Goal: Task Accomplishment & Management: Complete application form

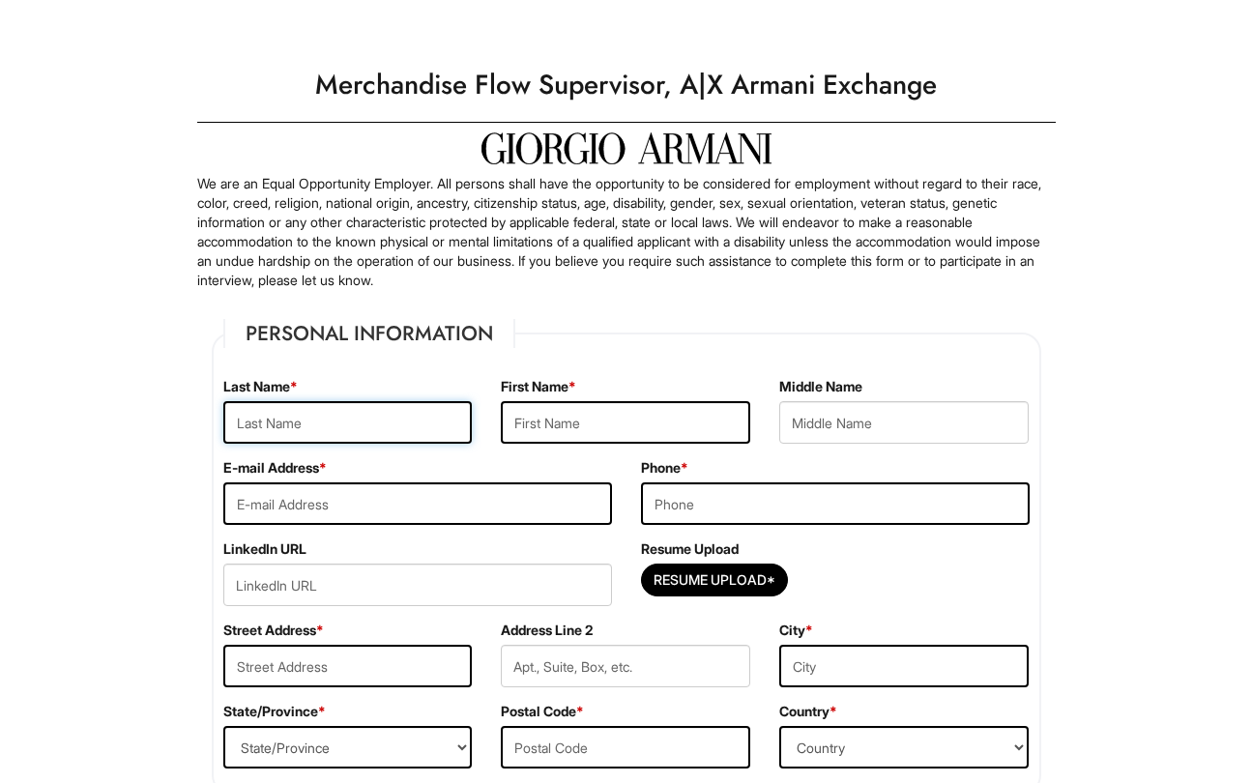
click at [371, 435] on input "text" at bounding box center [347, 422] width 249 height 43
type input "[PERSON_NAME]"
type input "Stephanie"
type input "stephaniemcclelland20@gmail.com"
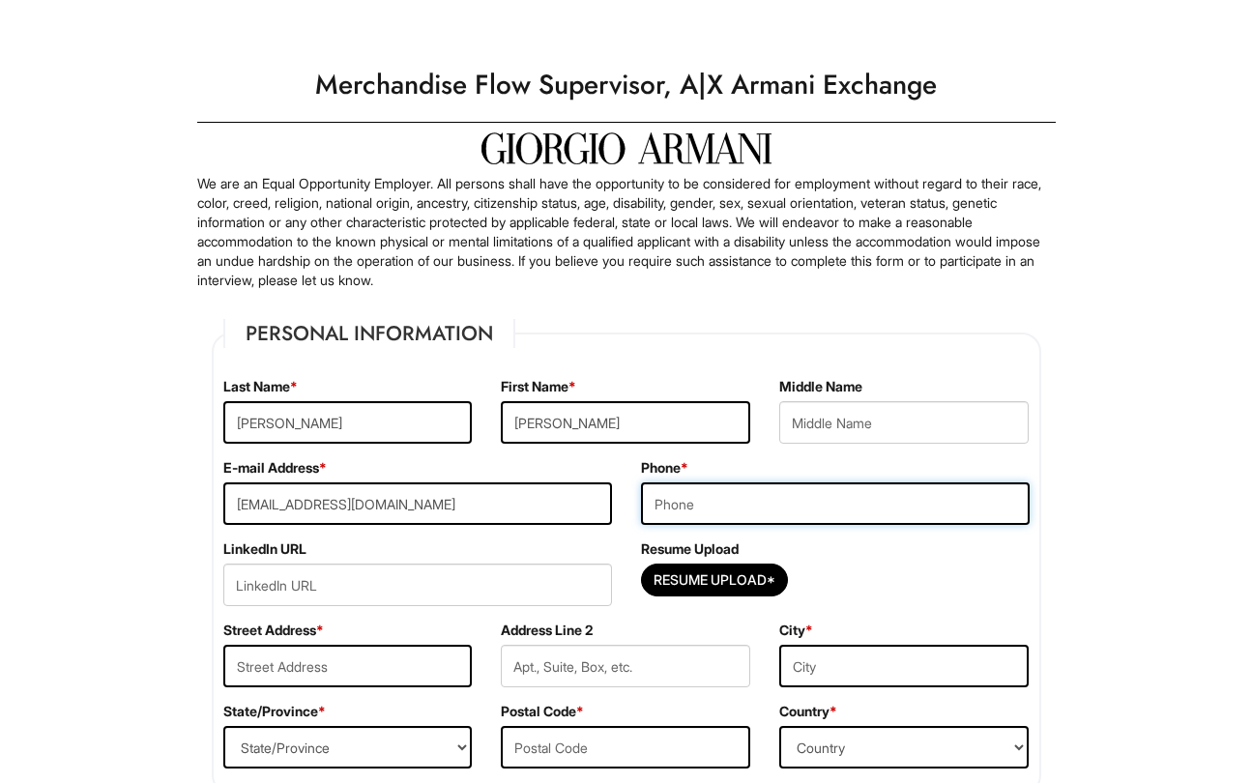
type input "6102021593"
type input "2100 Haverford Road"
type input "Ardmore"
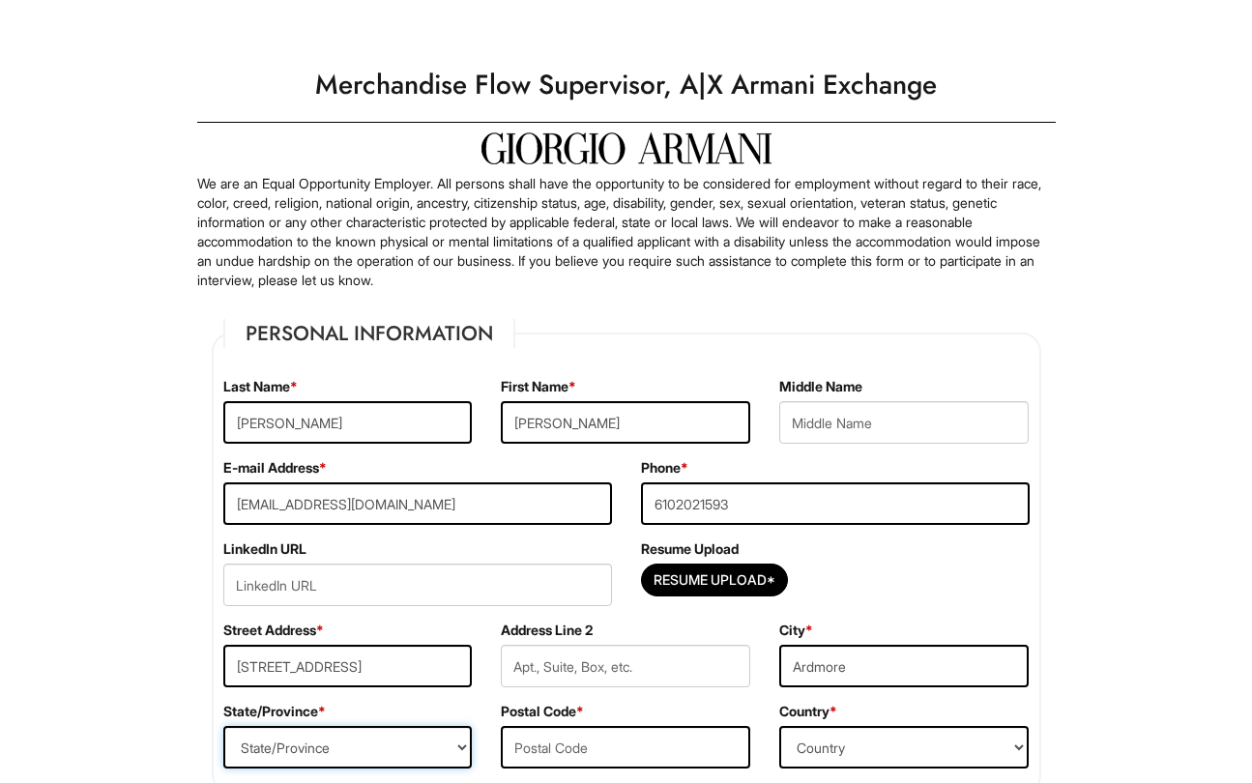
select select "PA"
type input "19003-2909"
select select "United States of America"
click at [876, 421] on input "text" at bounding box center [903, 422] width 249 height 43
click at [635, 548] on div "Resume Upload Resume Upload*" at bounding box center [835, 579] width 418 height 81
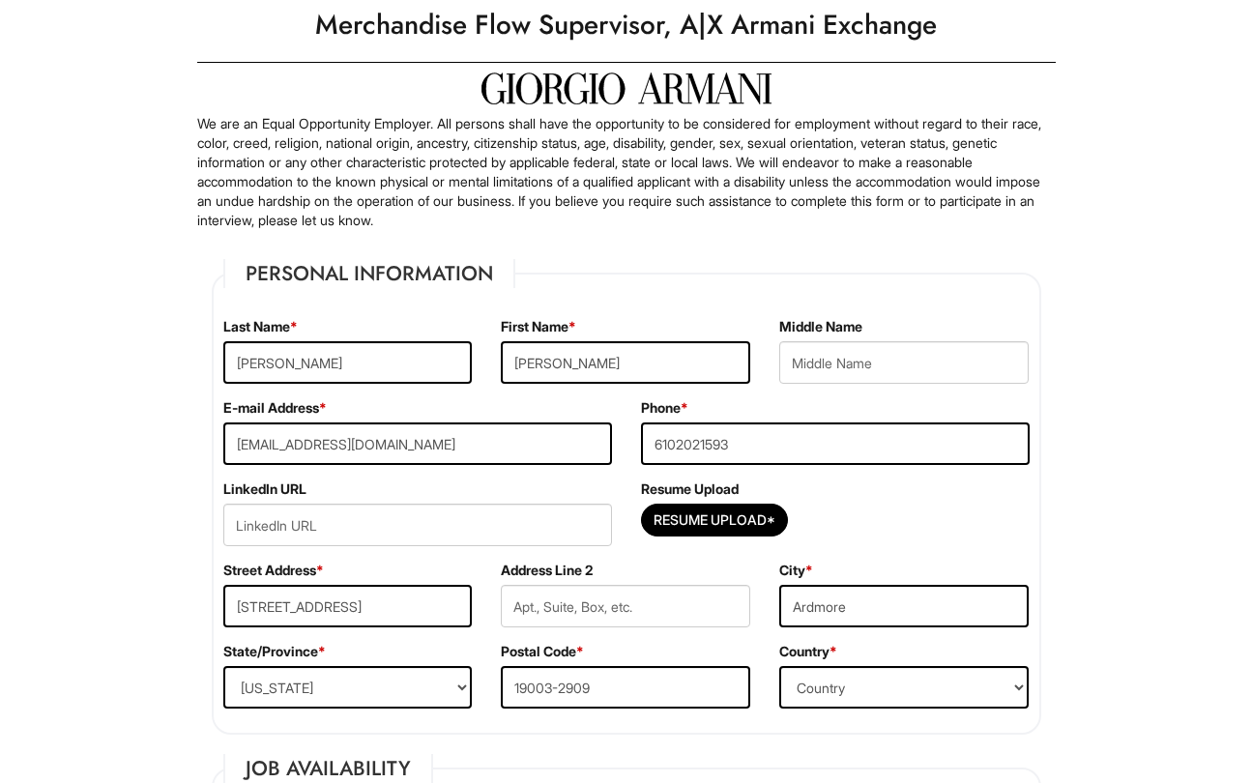
scroll to position [61, 0]
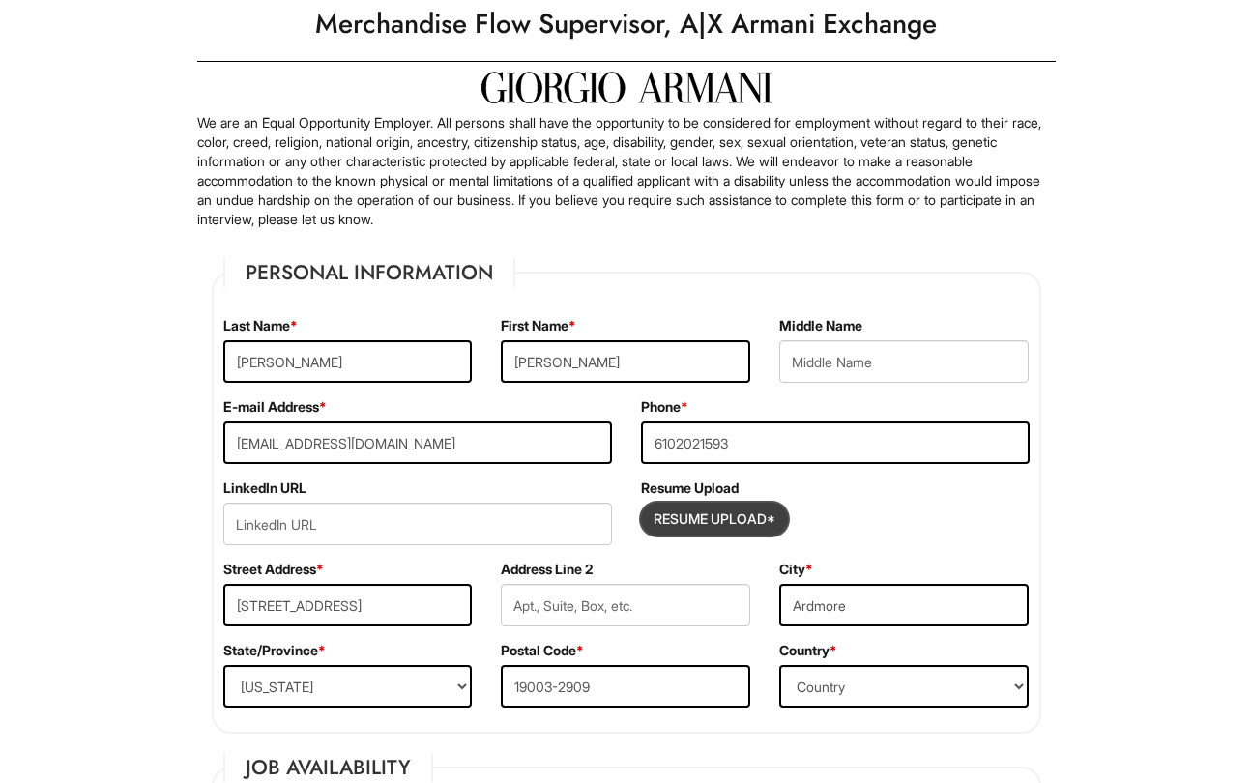
click at [759, 520] on input "Resume Upload*" at bounding box center [714, 519] width 145 height 31
type input "C:\fakepath\Resume.pdf"
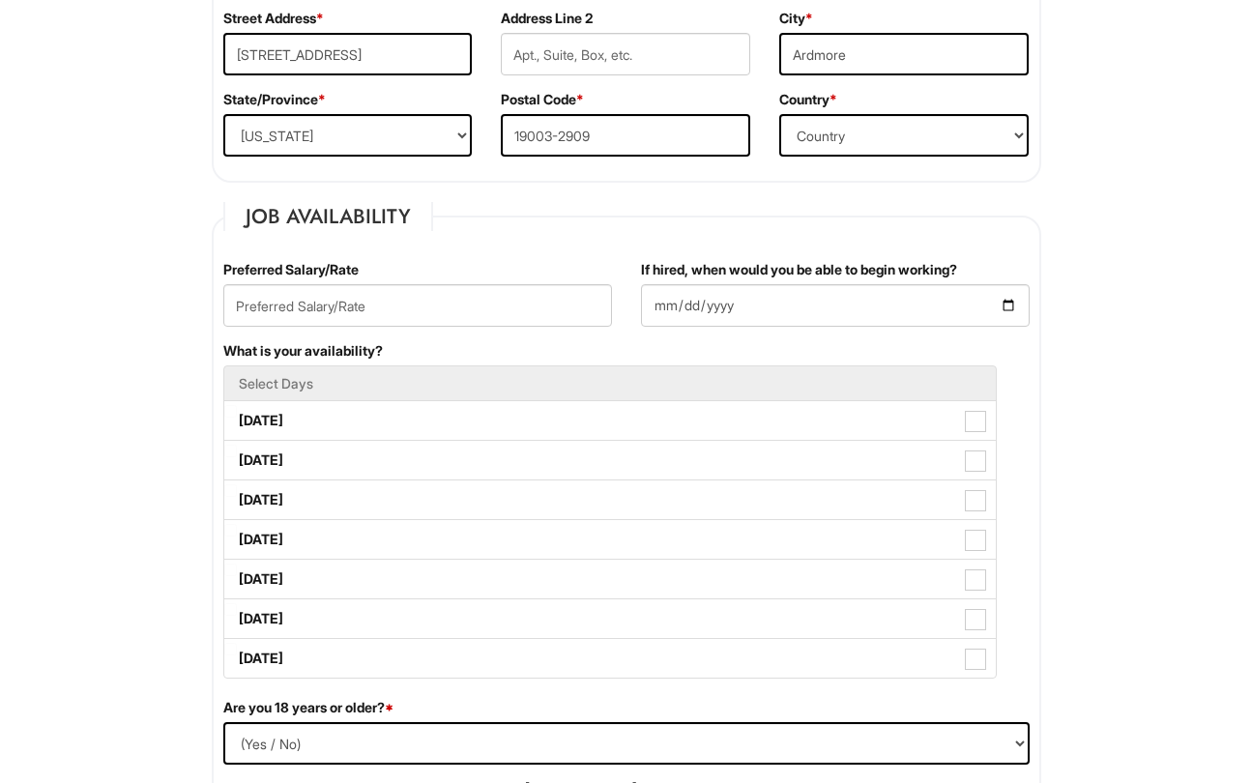
scroll to position [614, 0]
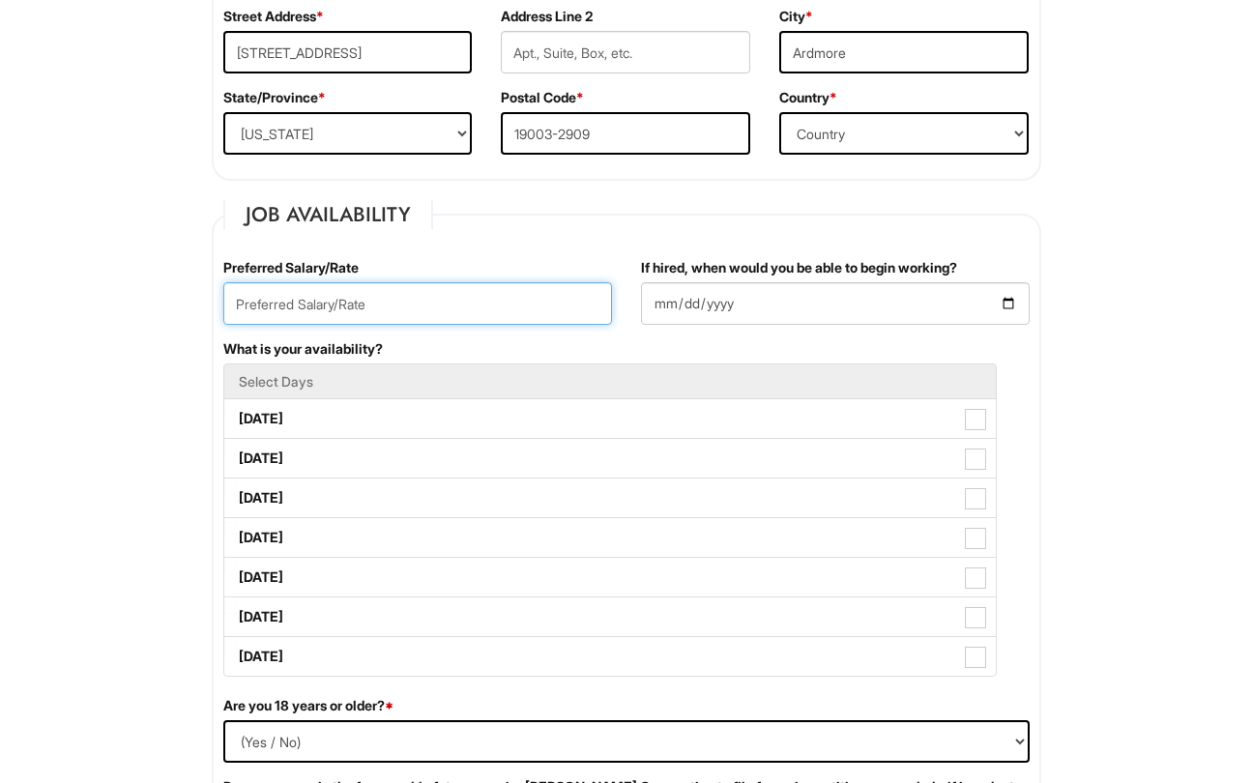
click at [477, 311] on input "text" at bounding box center [417, 303] width 389 height 43
type input "$23-$25/hour"
click at [633, 309] on div "If hired, when would you be able to begin working?" at bounding box center [835, 298] width 418 height 81
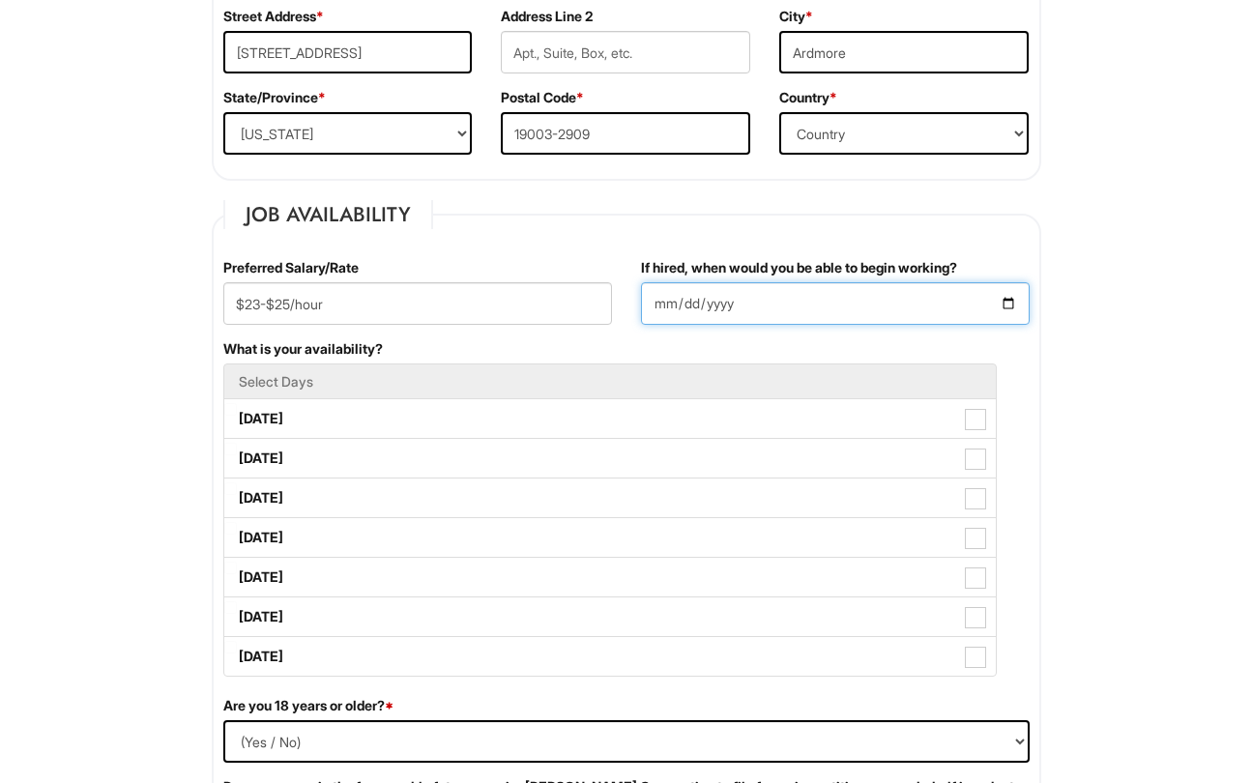
click at [765, 298] on input "If hired, when would you be able to begin working?" at bounding box center [835, 303] width 389 height 43
click at [1010, 305] on input "If hired, when would you be able to begin working?" at bounding box center [835, 303] width 389 height 43
click at [1013, 302] on input "If hired, when would you be able to begin working?" at bounding box center [835, 303] width 389 height 43
type input "2025-09-08"
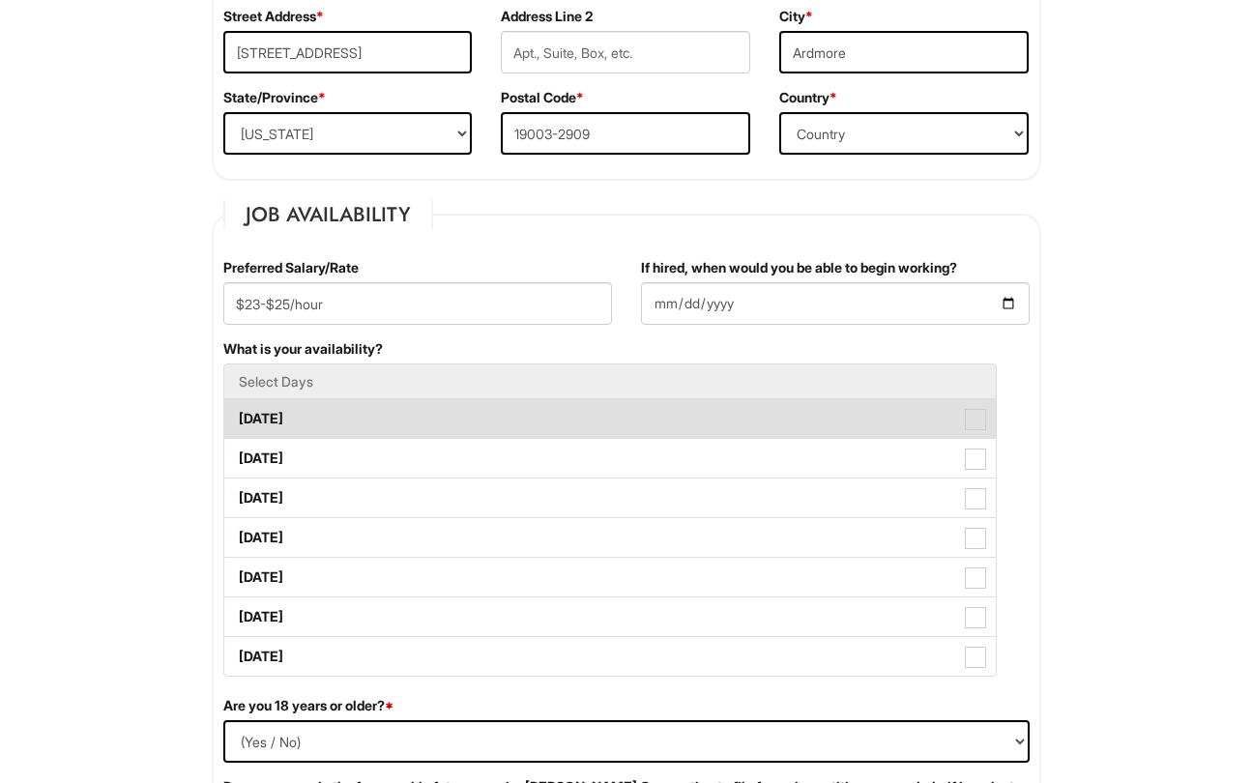
click at [651, 413] on label "Monday" at bounding box center [609, 418] width 771 height 39
click at [237, 413] on Available_Monday "Monday" at bounding box center [230, 409] width 13 height 13
checkbox Available_Monday "true"
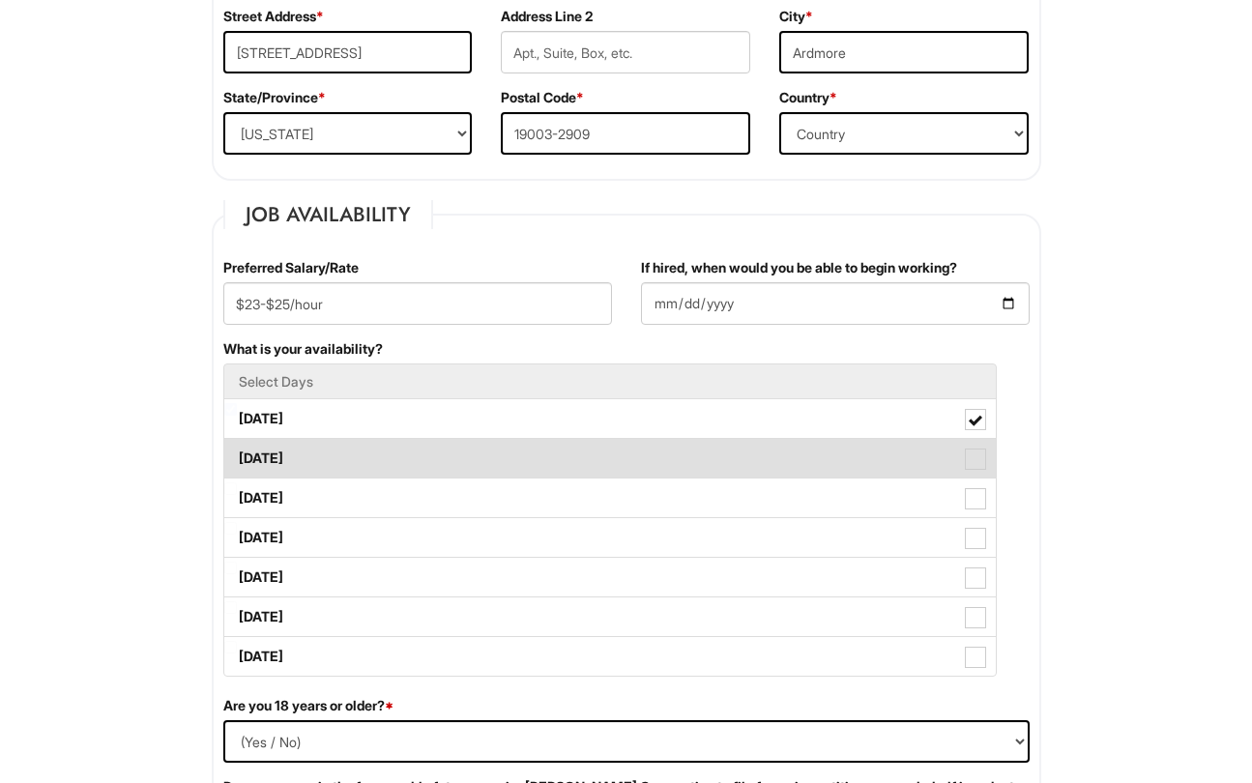
click at [640, 454] on label "Tuesday" at bounding box center [609, 458] width 771 height 39
click at [237, 454] on Available_Tuesday "Tuesday" at bounding box center [230, 449] width 13 height 13
checkbox Available_Tuesday "true"
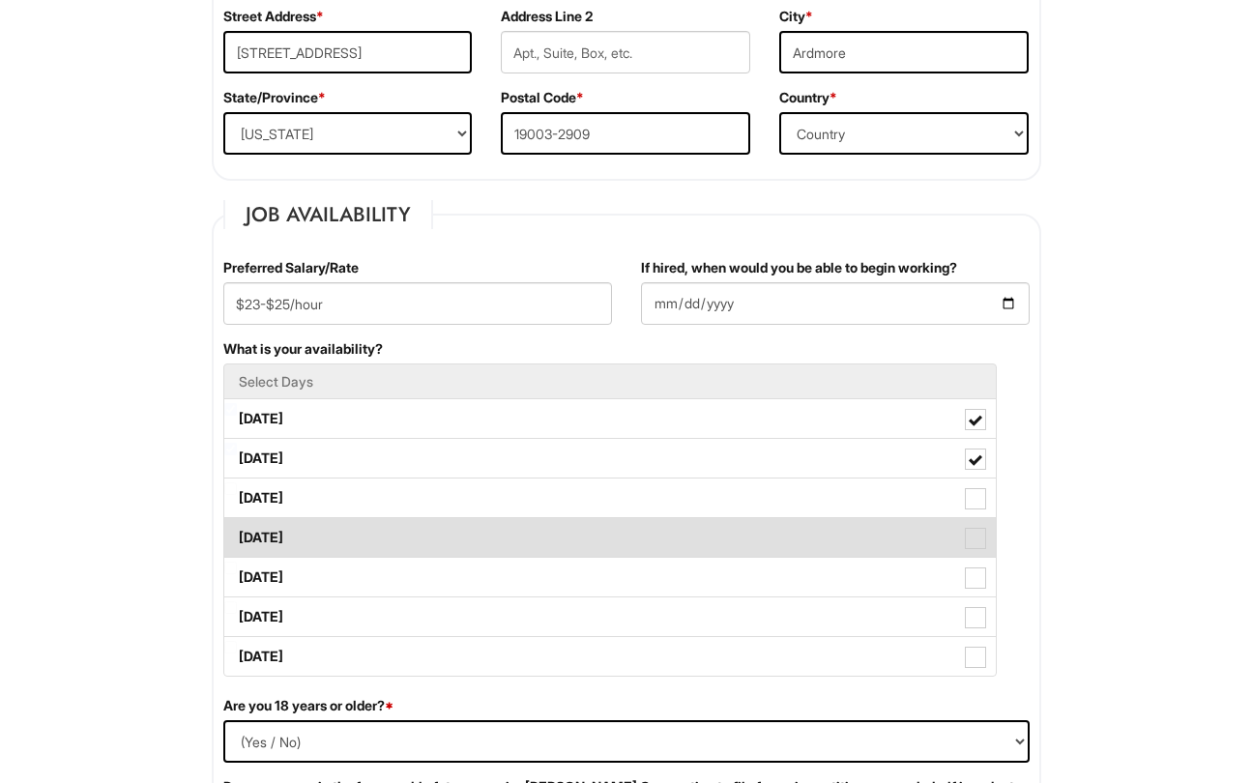
click at [606, 534] on label "Thursday" at bounding box center [609, 537] width 771 height 39
click at [237, 534] on Available_Thursday "Thursday" at bounding box center [230, 528] width 13 height 13
checkbox Available_Thursday "true"
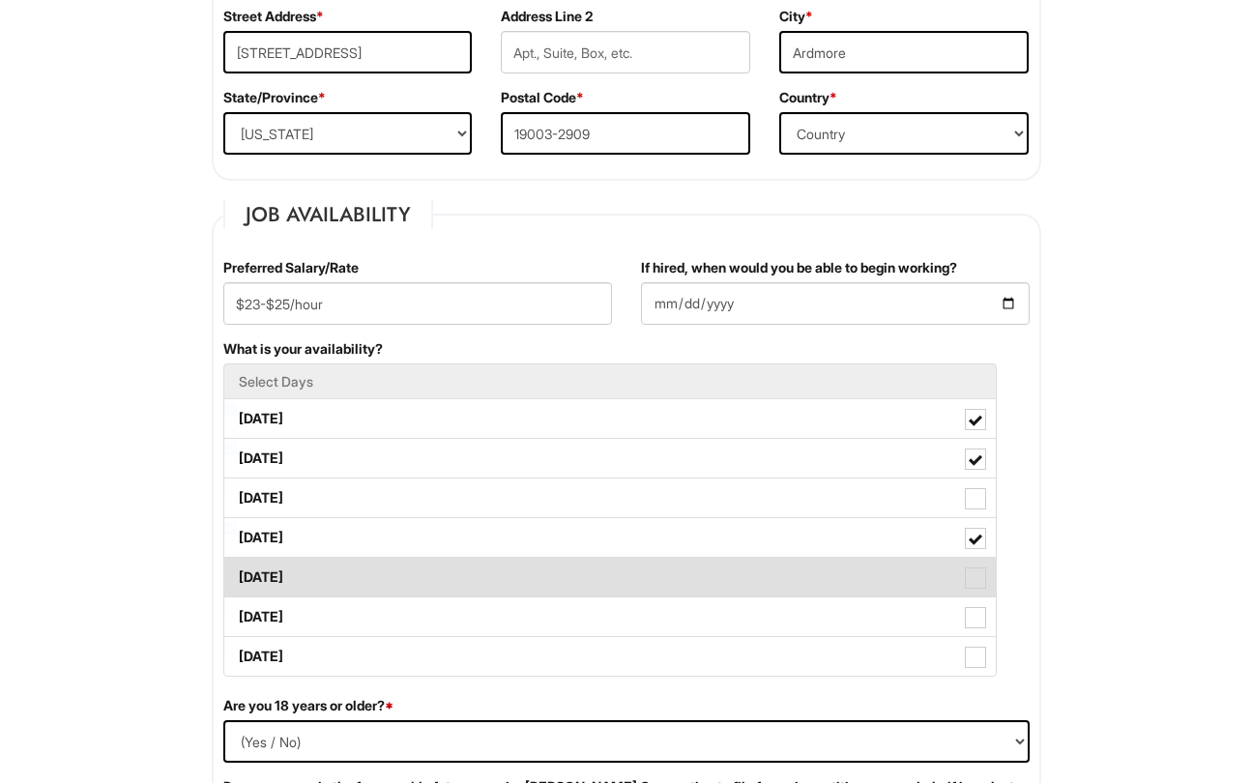
click at [588, 571] on label "Friday" at bounding box center [609, 577] width 771 height 39
click at [237, 571] on Available_Friday "Friday" at bounding box center [230, 568] width 13 height 13
checkbox Available_Friday "true"
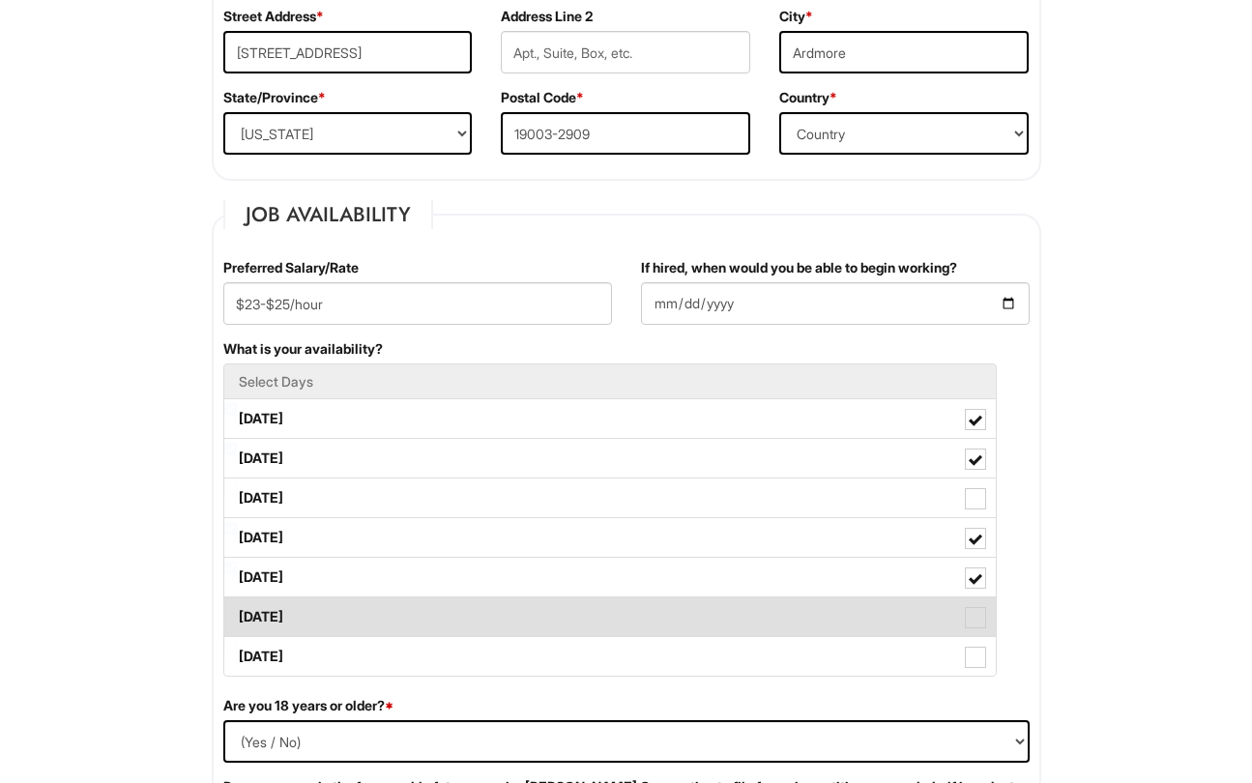
click at [575, 601] on label "Saturday" at bounding box center [609, 616] width 771 height 39
click at [237, 601] on Available_Saturday "Saturday" at bounding box center [230, 607] width 13 height 13
checkbox Available_Saturday "true"
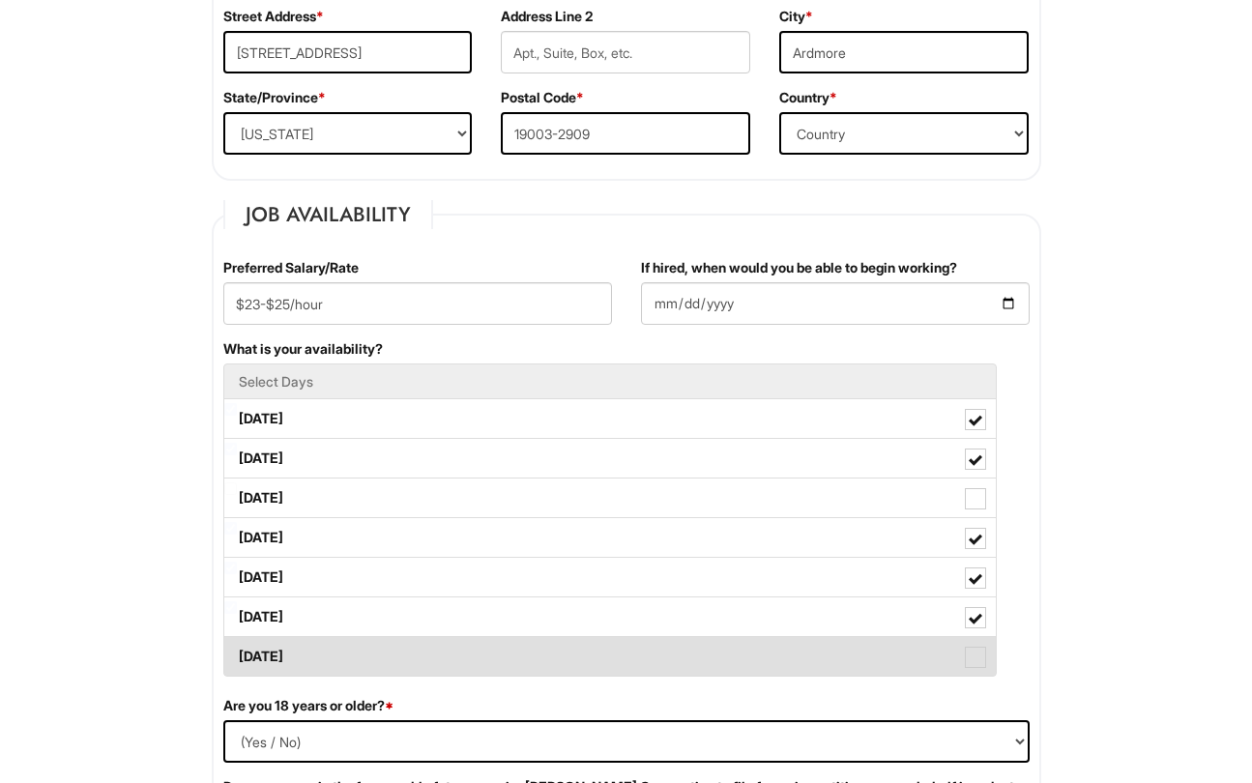
click at [554, 655] on label "Sunday" at bounding box center [609, 656] width 771 height 39
click at [237, 653] on Available_Sunday "Sunday" at bounding box center [230, 647] width 13 height 13
checkbox Available_Sunday "true"
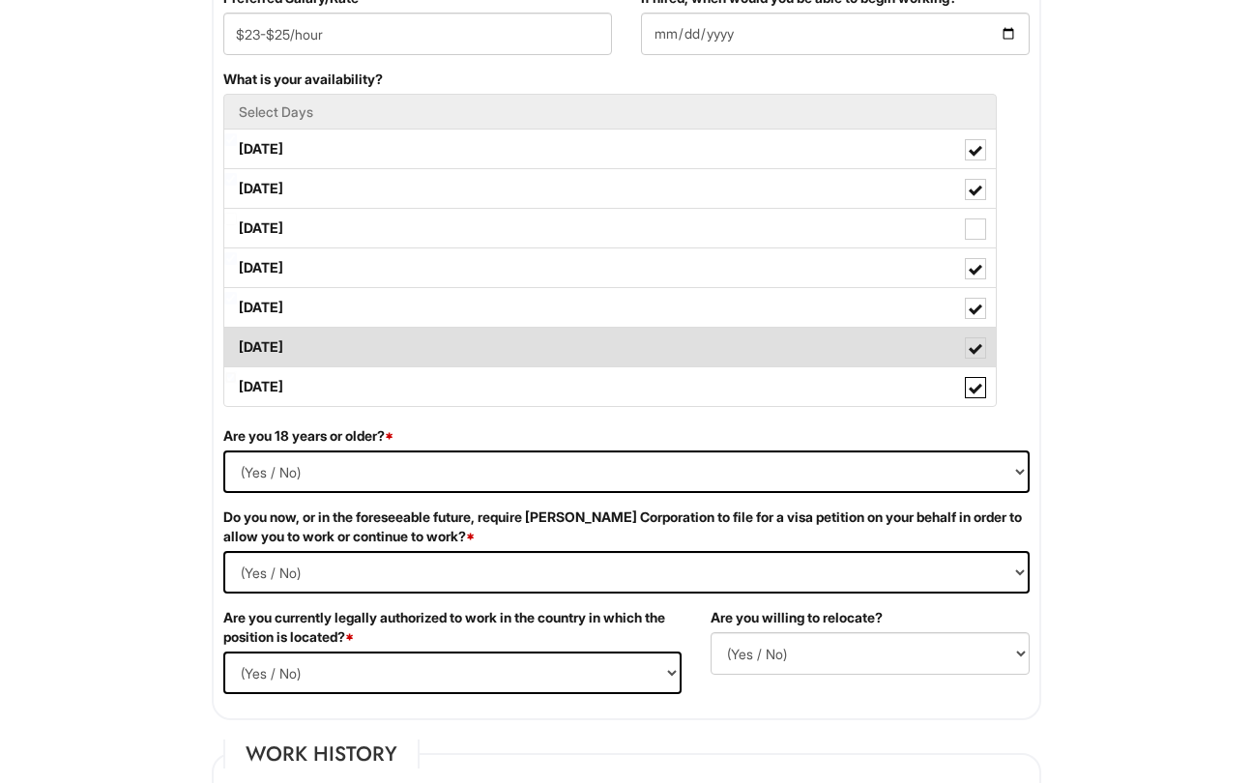
scroll to position [886, 0]
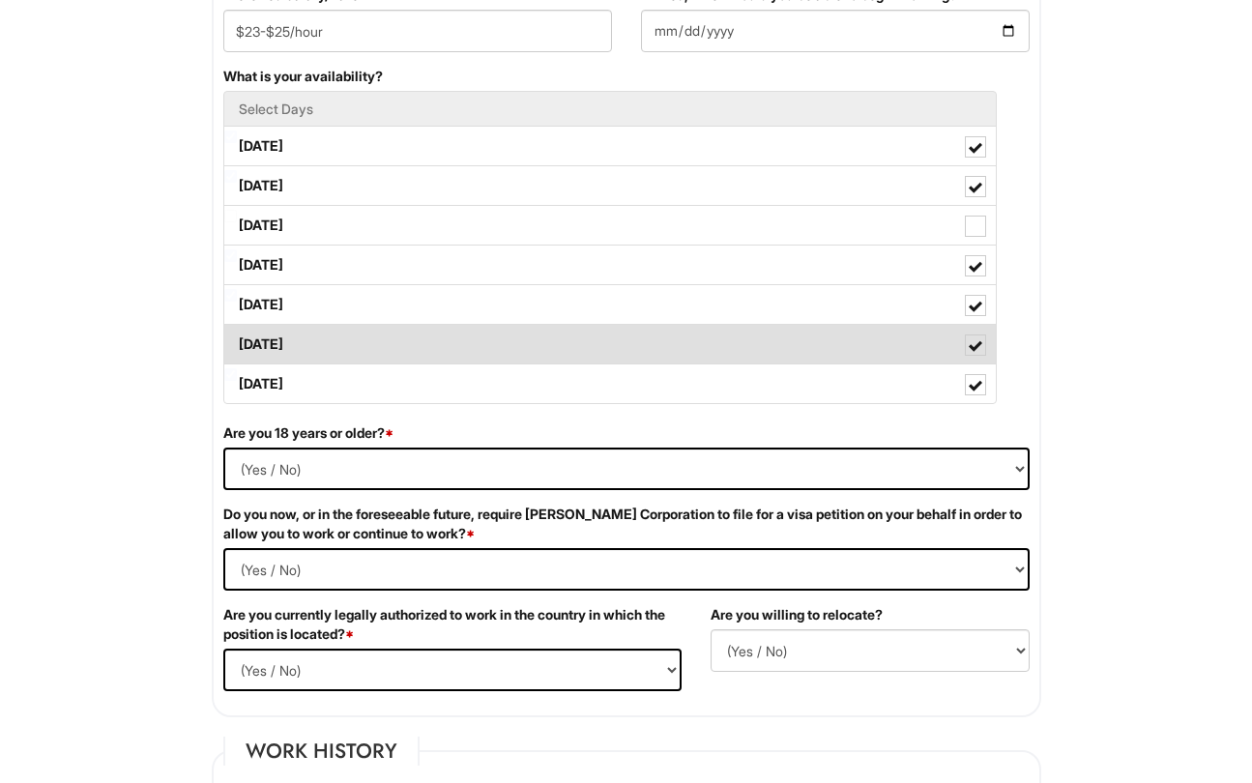
click at [649, 349] on label "Saturday" at bounding box center [609, 344] width 771 height 39
click at [237, 341] on Available_Saturday "Saturday" at bounding box center [230, 335] width 13 height 13
click at [649, 349] on label "Saturday" at bounding box center [609, 344] width 771 height 39
click at [237, 341] on Available_Saturday "Saturday" at bounding box center [230, 335] width 13 height 13
checkbox Available_Saturday "true"
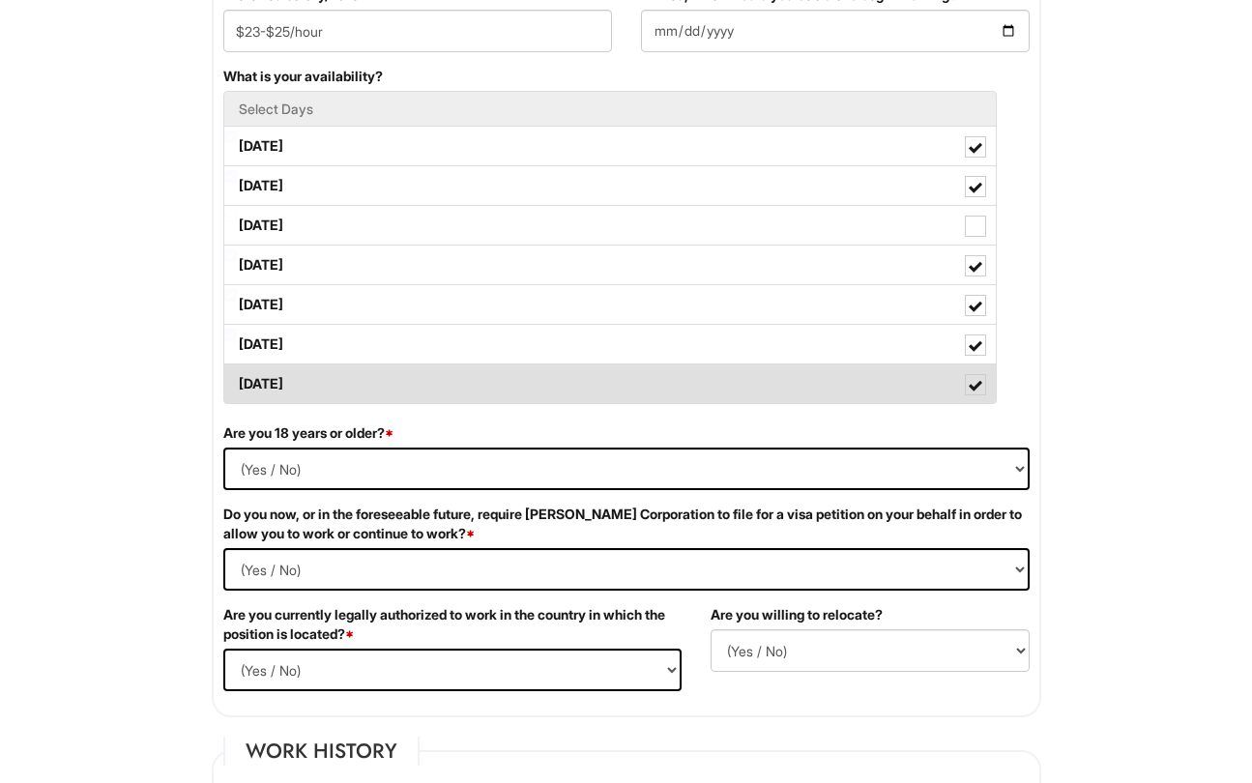
click at [649, 379] on label "Sunday" at bounding box center [609, 383] width 771 height 39
click at [237, 379] on Available_Sunday "Sunday" at bounding box center [230, 374] width 13 height 13
checkbox Available_Sunday "false"
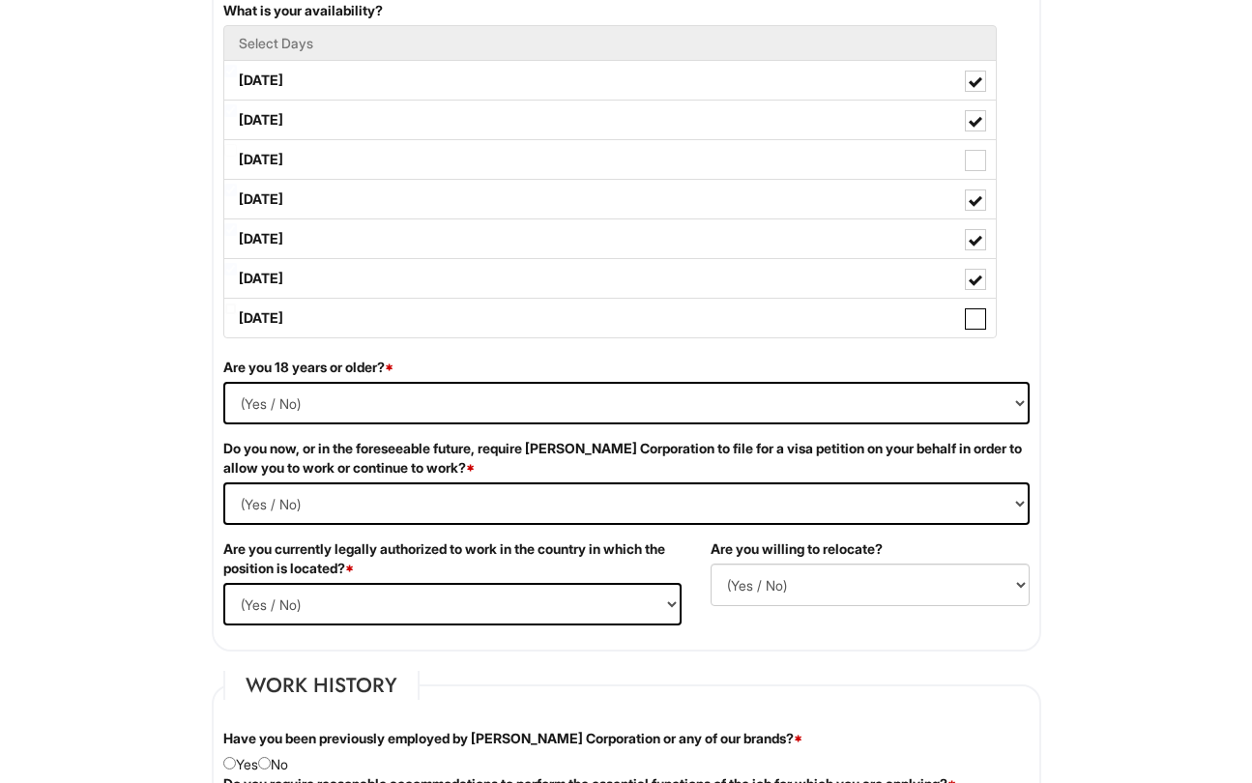
scroll to position [967, 0]
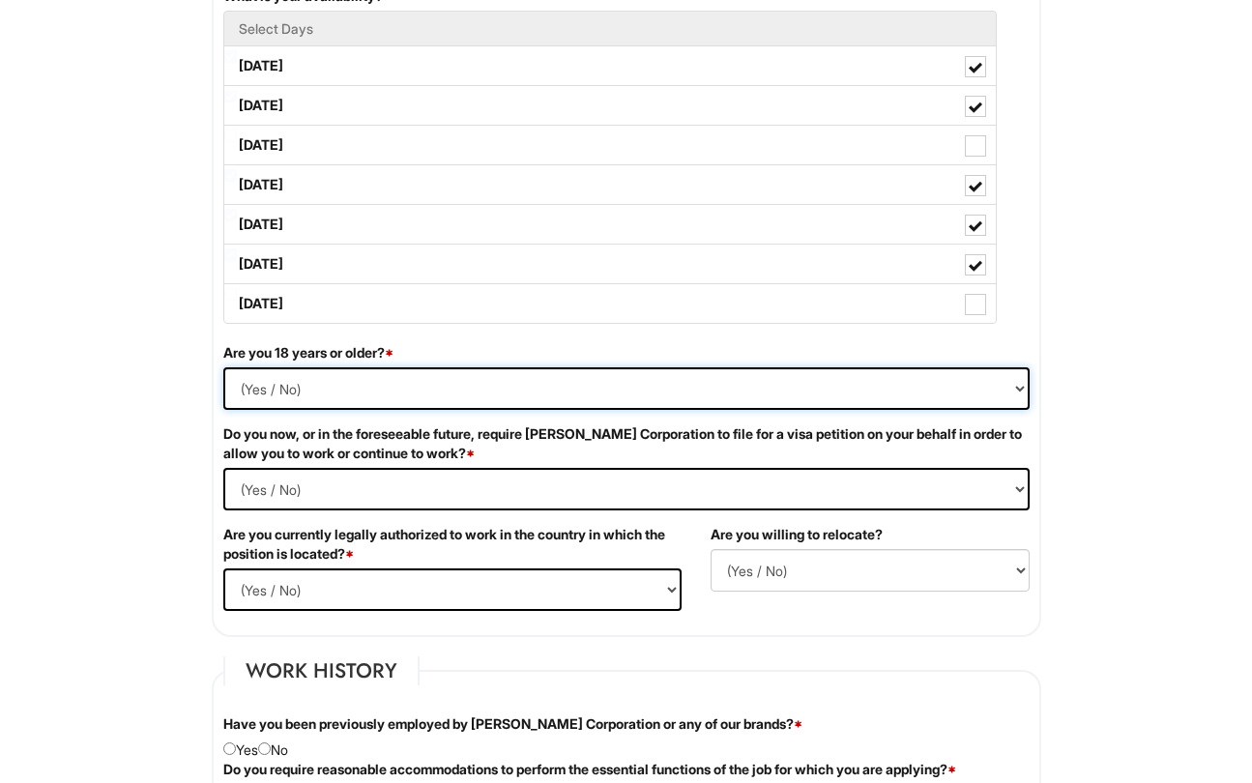
click at [871, 390] on select "(Yes / No) Yes No" at bounding box center [626, 388] width 806 height 43
select select "Yes"
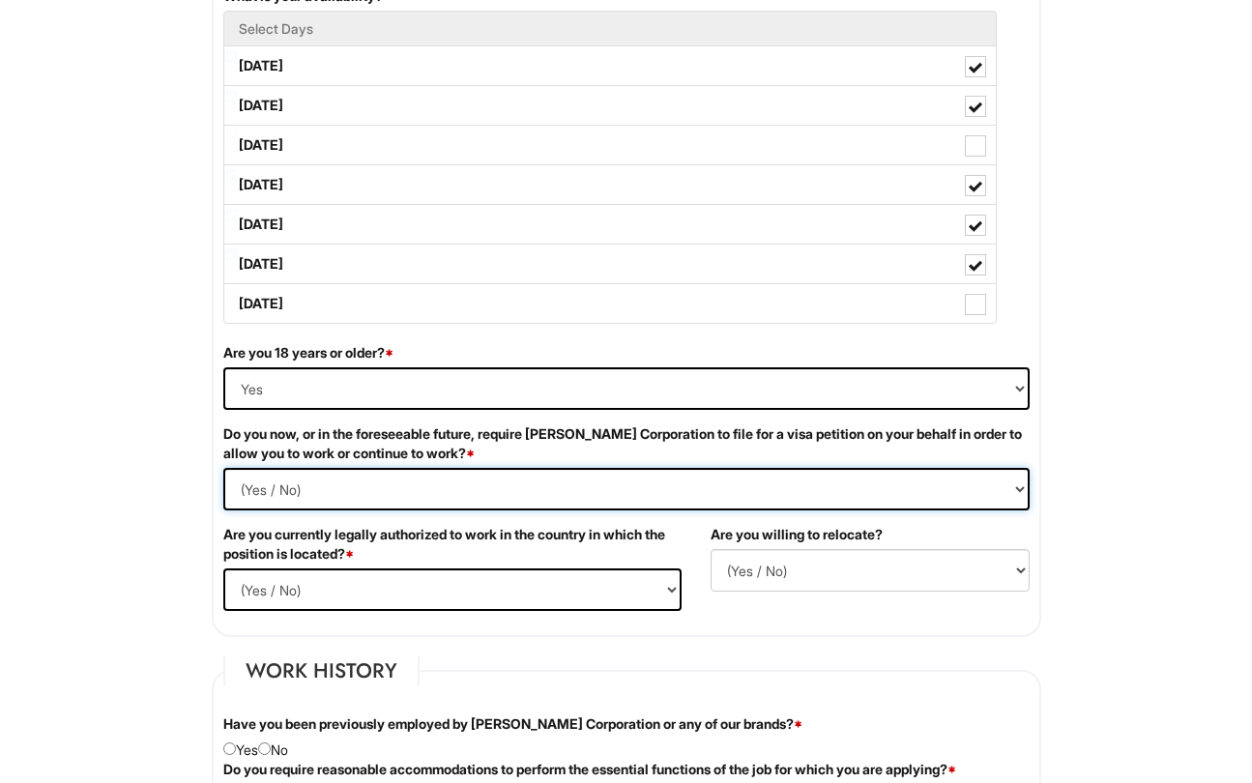
click at [570, 495] on Required "(Yes / No) Yes No" at bounding box center [626, 489] width 806 height 43
select Required "No"
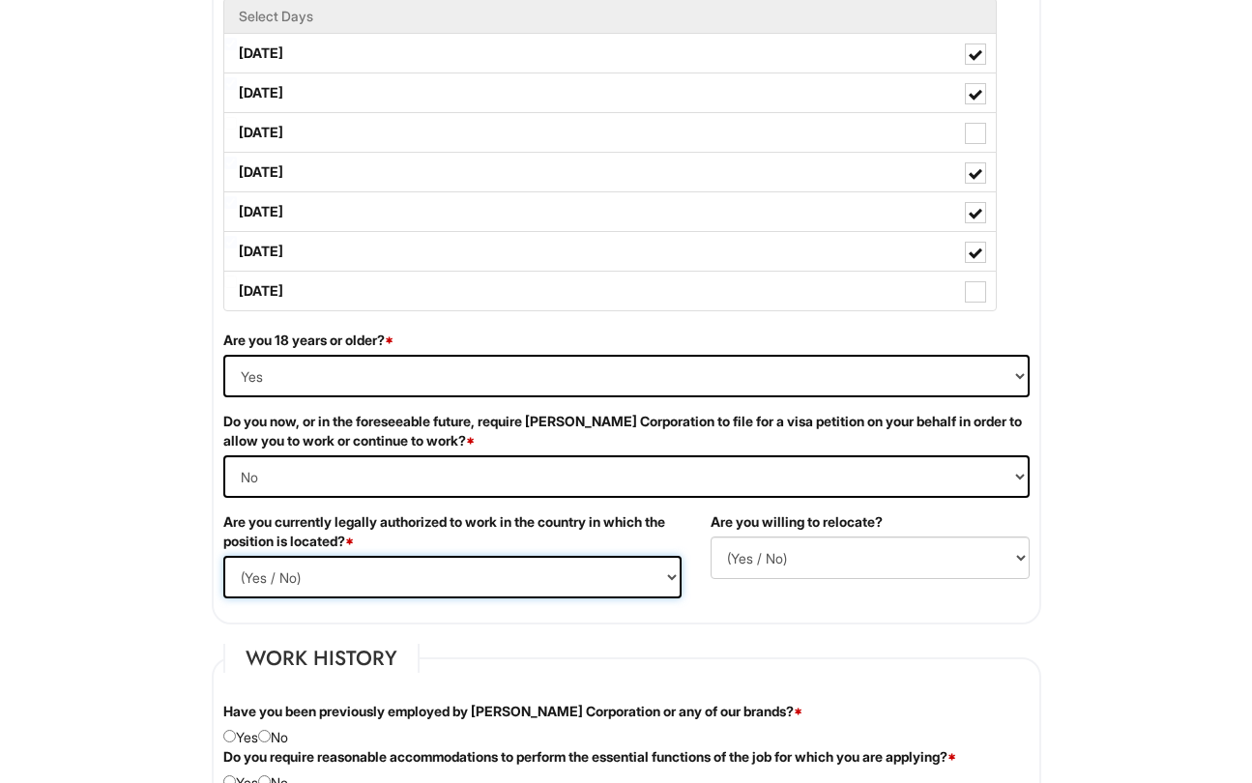
click at [502, 569] on select "(Yes / No) Yes No" at bounding box center [452, 577] width 458 height 43
select select "Yes"
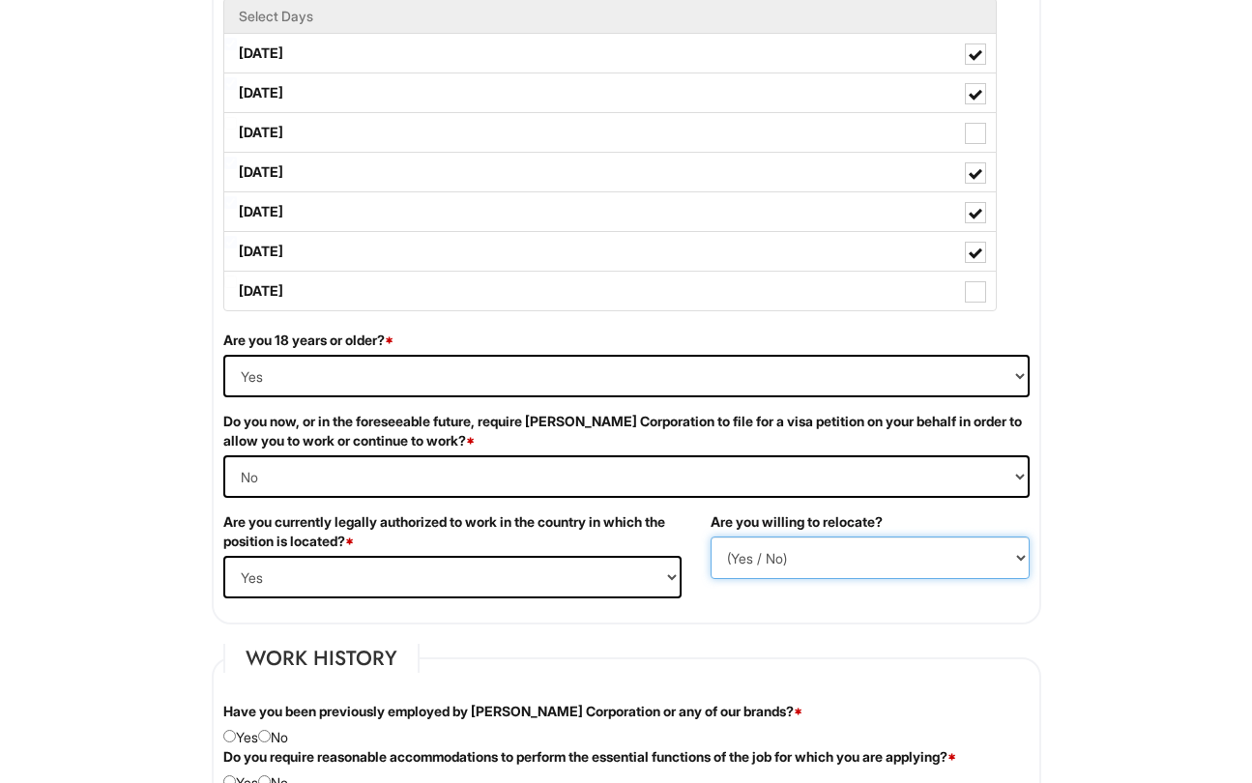
click at [819, 563] on select "(Yes / No) No Yes" at bounding box center [869, 557] width 319 height 43
select select "Y"
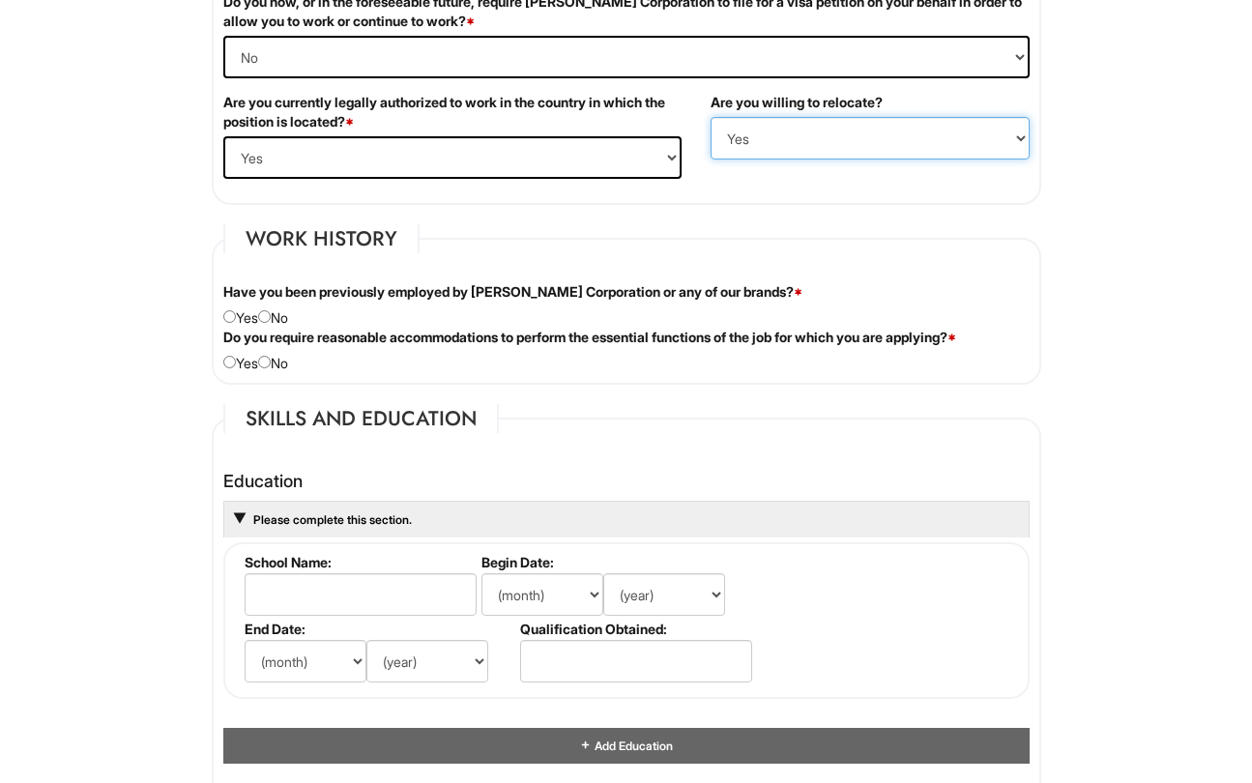
scroll to position [1404, 0]
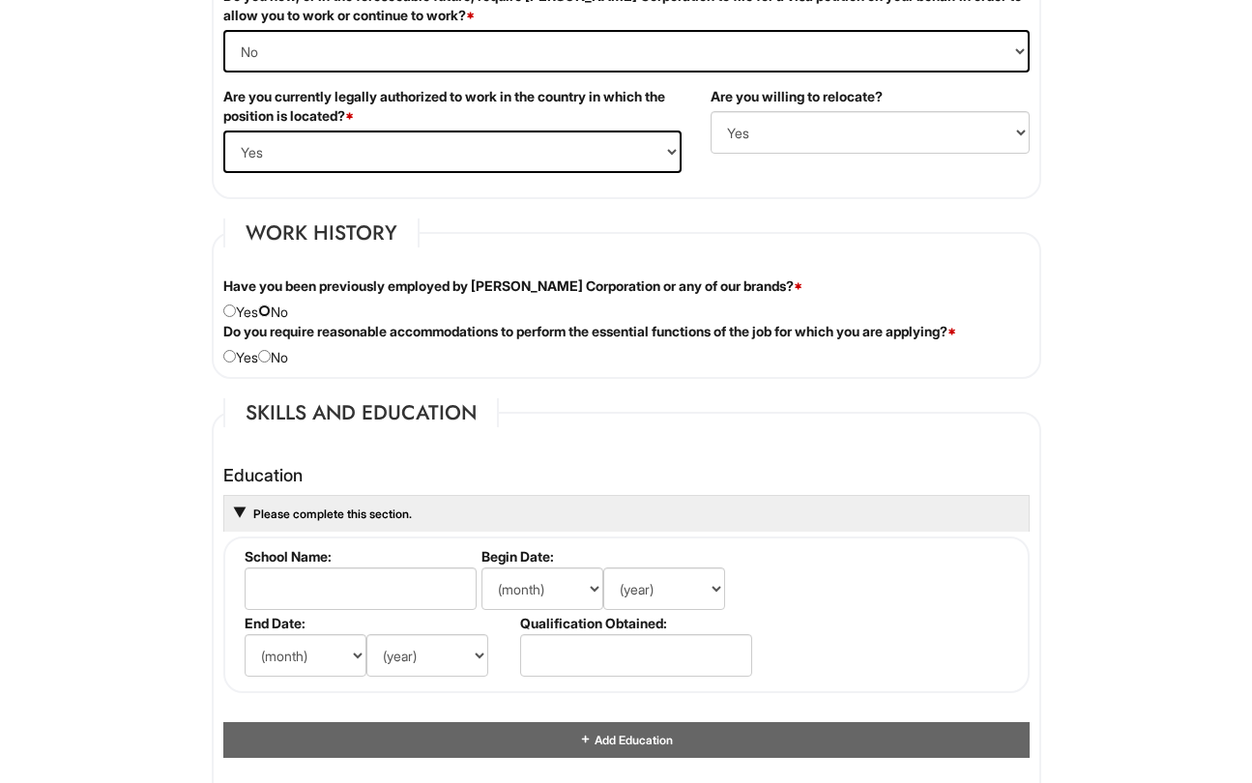
click at [271, 313] on input "radio" at bounding box center [264, 310] width 13 height 13
radio input "true"
click at [271, 357] on input "radio" at bounding box center [264, 356] width 13 height 13
radio input "true"
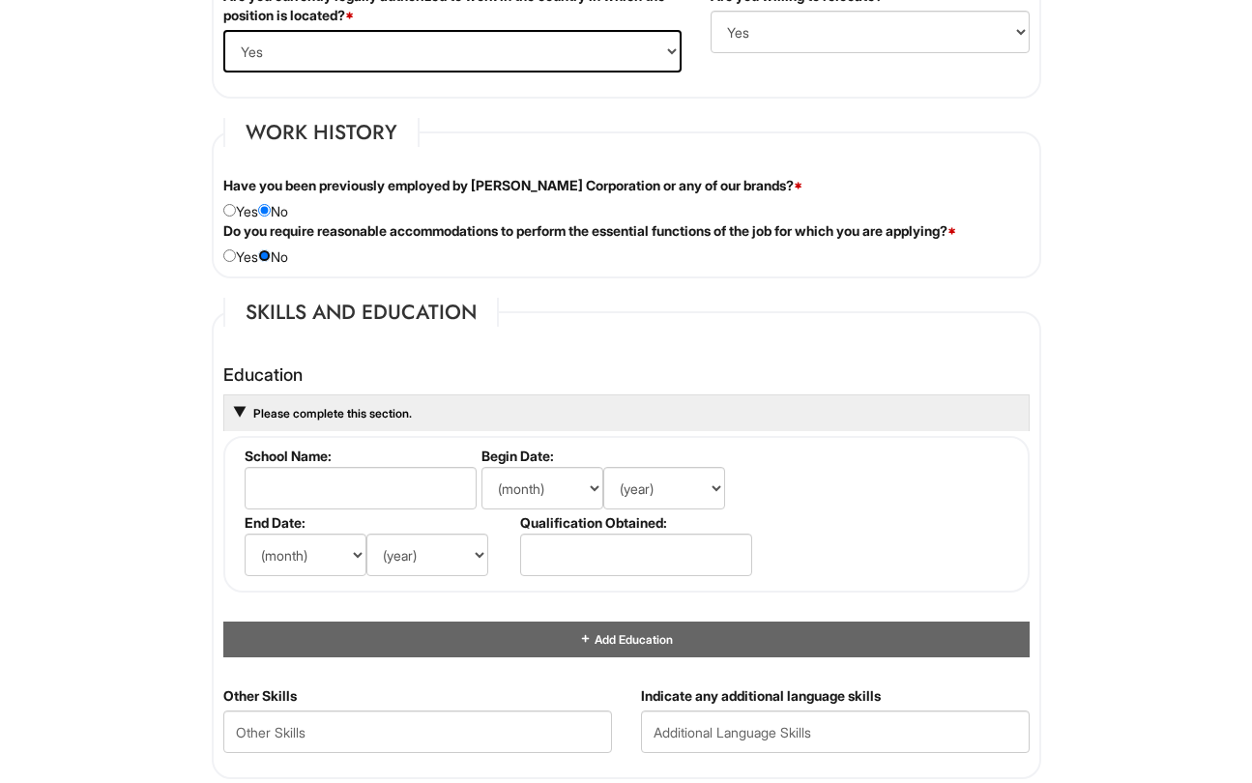
scroll to position [1516, 0]
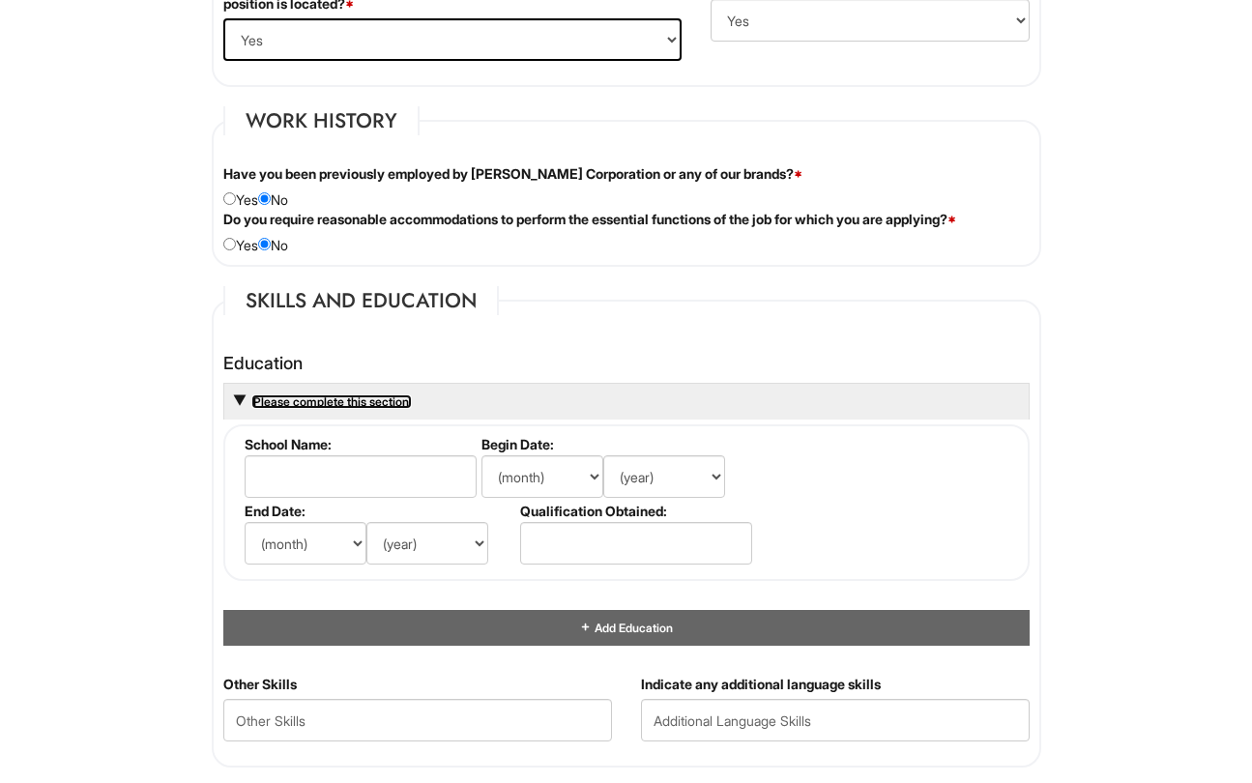
click at [396, 400] on span "Please complete this section." at bounding box center [331, 401] width 160 height 14
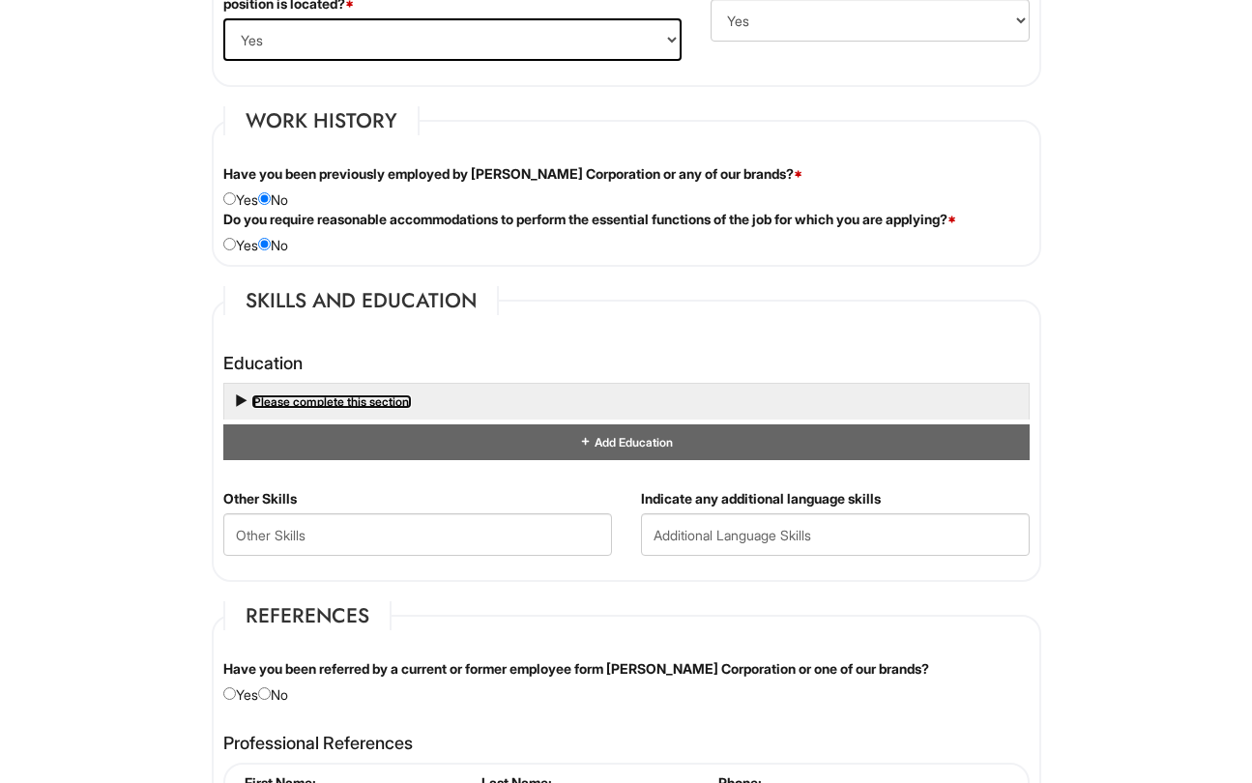
click at [396, 400] on span "Please complete this section." at bounding box center [331, 401] width 160 height 14
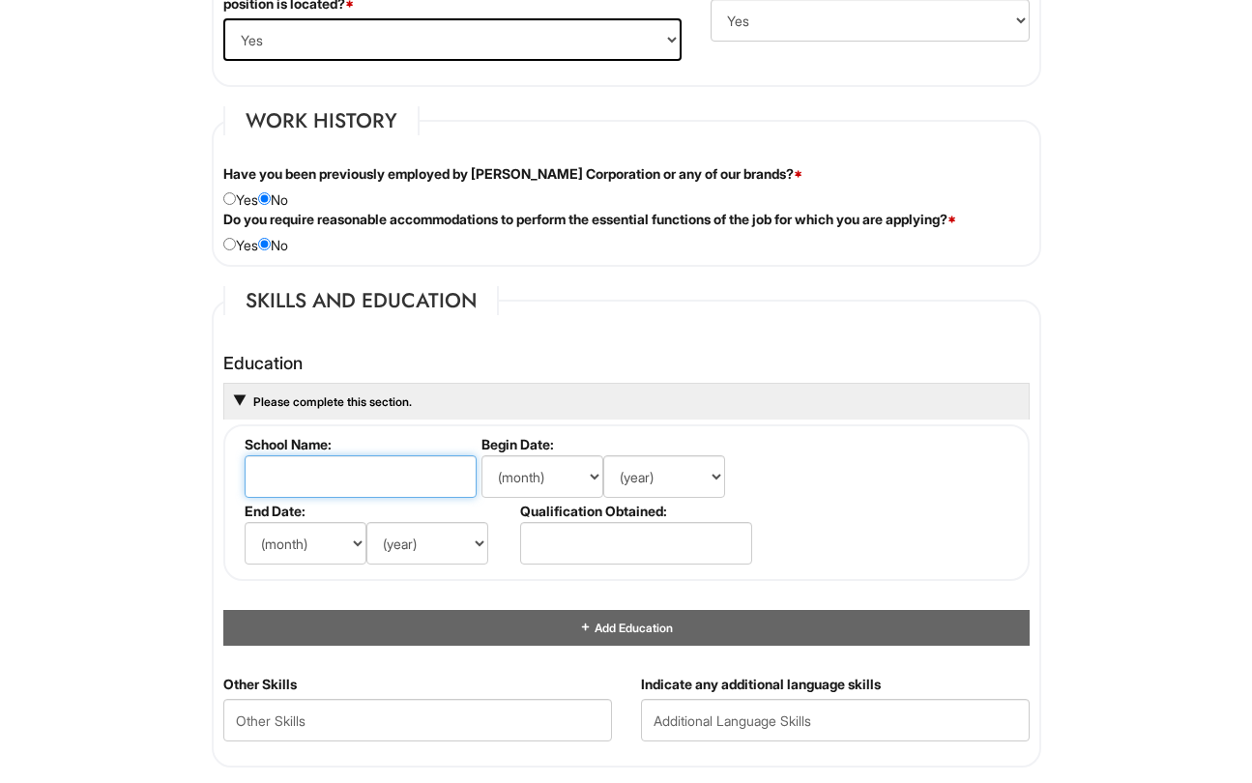
click at [360, 489] on input "text" at bounding box center [361, 476] width 232 height 43
type input "Cabrini University"
click at [574, 475] on select "(month) Jan Feb Mar Apr May Jun Jul Aug Sep Oct Nov Dec" at bounding box center [542, 476] width 122 height 43
select select "8"
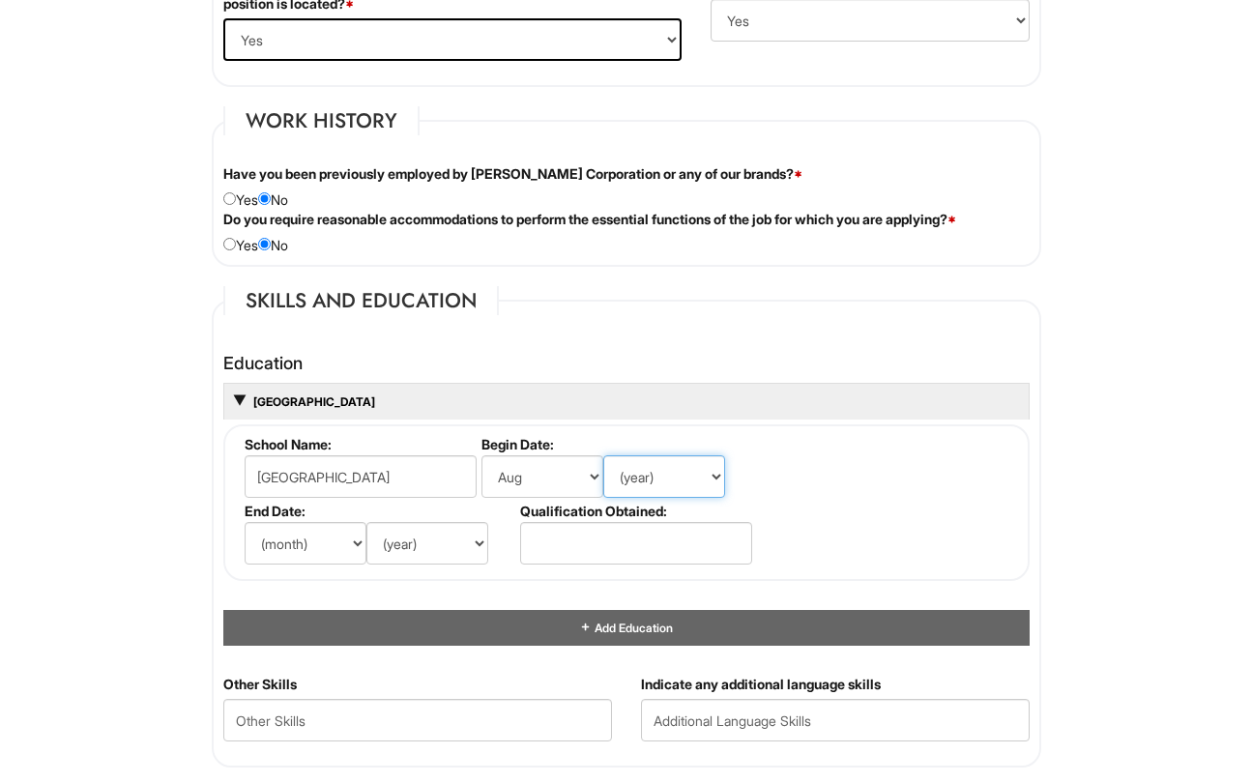
click at [677, 474] on select "(year) 2029 2028 2027 2026 2025 2024 2023 2022 2021 2020 2019 2018 2017 2016 20…" at bounding box center [664, 476] width 122 height 43
select select "2016"
click at [313, 538] on select "(month) Jan Feb Mar Apr May Jun Jul Aug Sep Oct Nov Dec" at bounding box center [306, 543] width 122 height 43
select select "6"
click at [421, 529] on select "(year) 2029 2028 2027 2026 2025 2024 2023 2022 2021 2020 2019 2018 2017 2016 20…" at bounding box center [427, 543] width 122 height 43
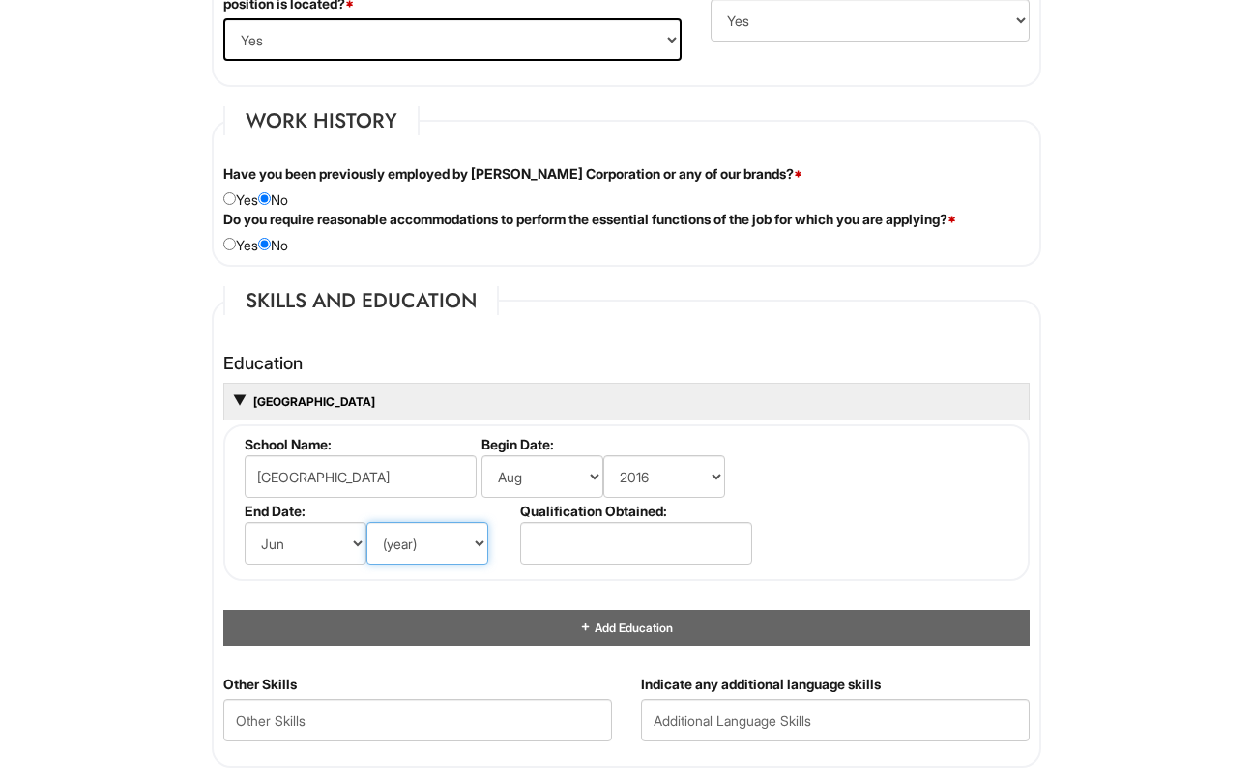
select select "2020"
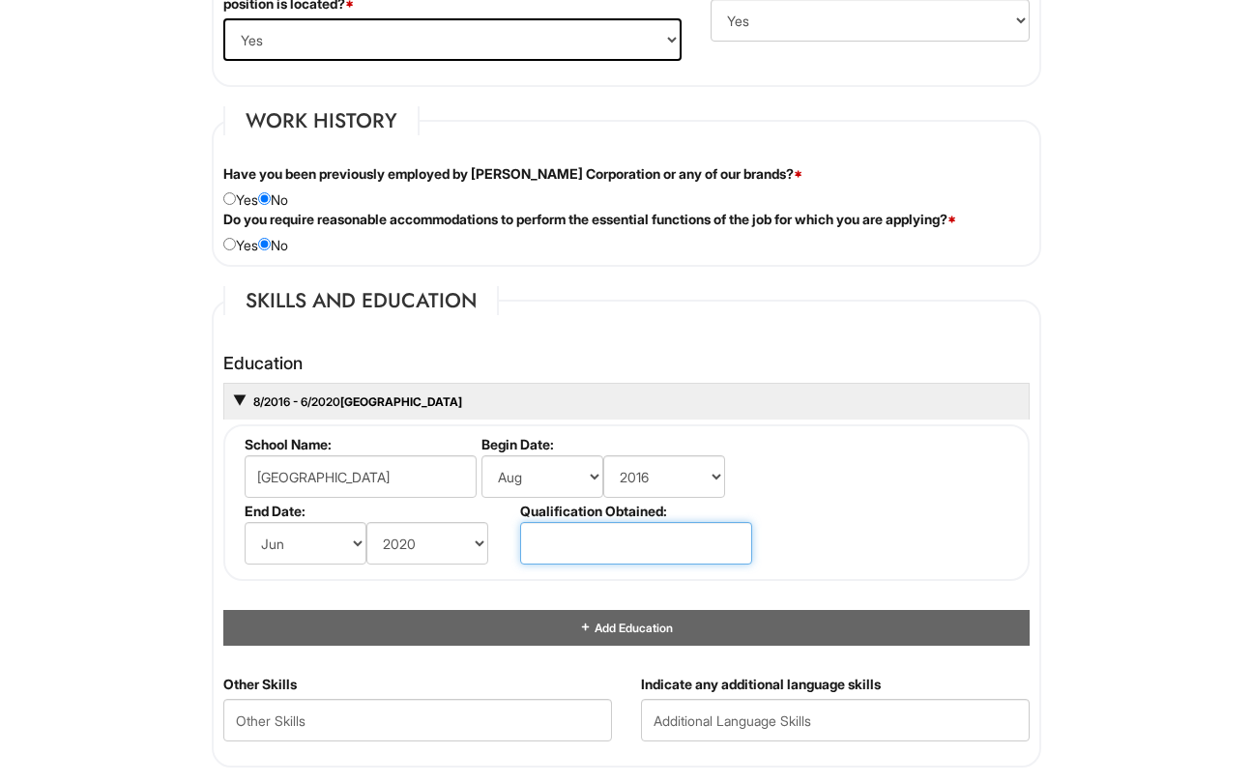
click at [590, 542] on input "text" at bounding box center [636, 543] width 232 height 43
type input "Bachelor's Degree"
click at [811, 530] on fieldset "School Name: Cabrini University Begin Date: (month) Jan Feb Mar Apr May Jun Jul…" at bounding box center [626, 502] width 806 height 157
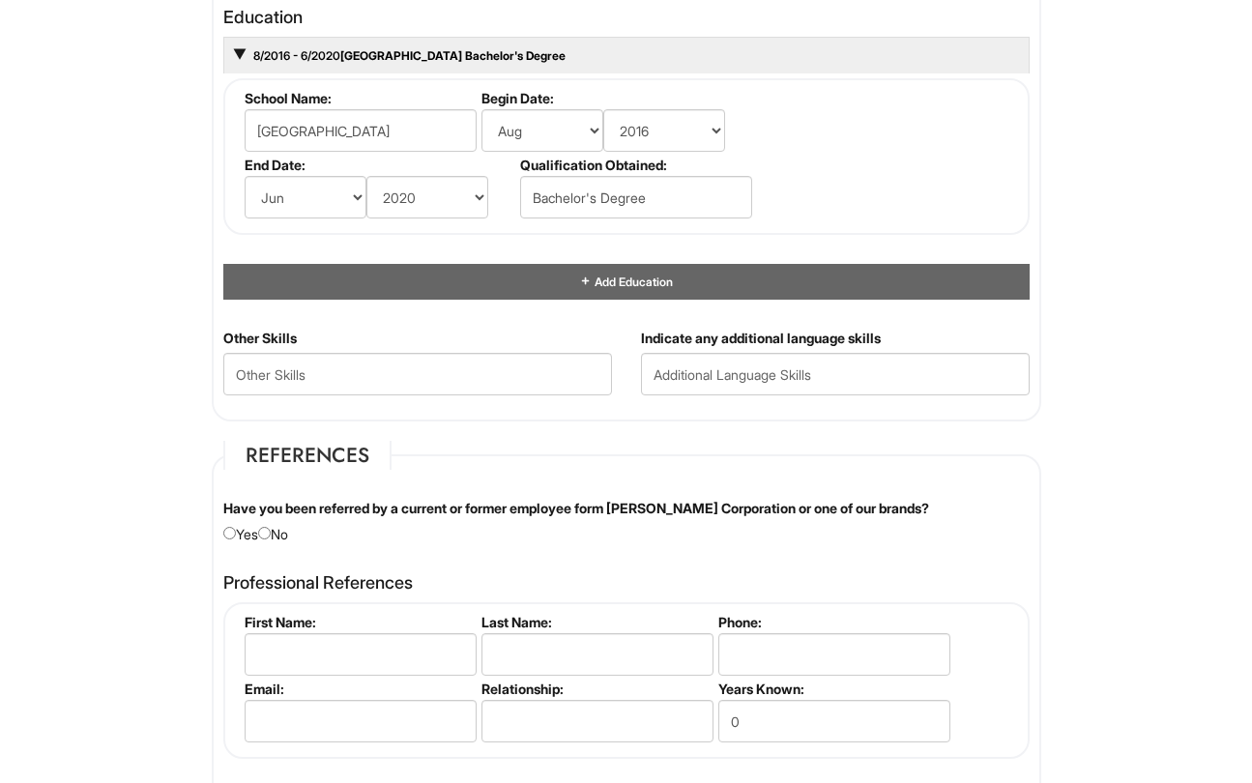
scroll to position [1926, 0]
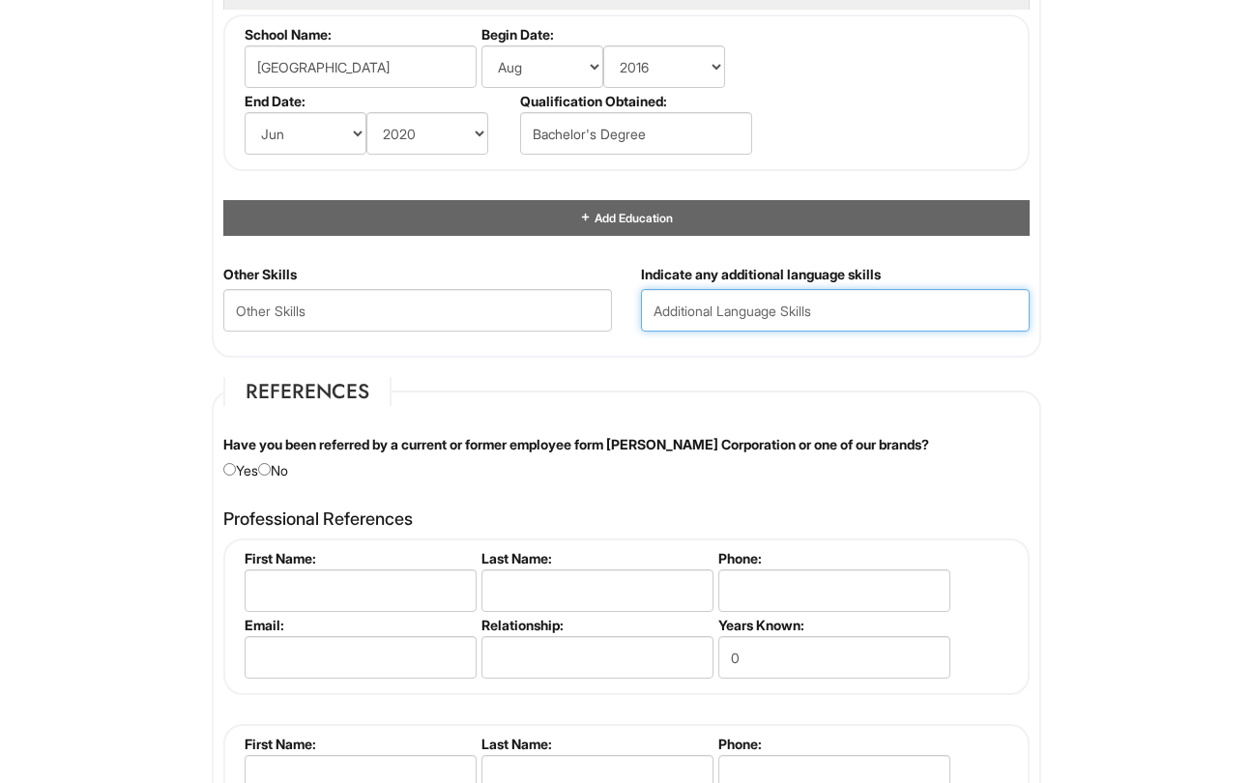
click at [710, 327] on input "text" at bounding box center [835, 310] width 389 height 43
type input "French Beginner"
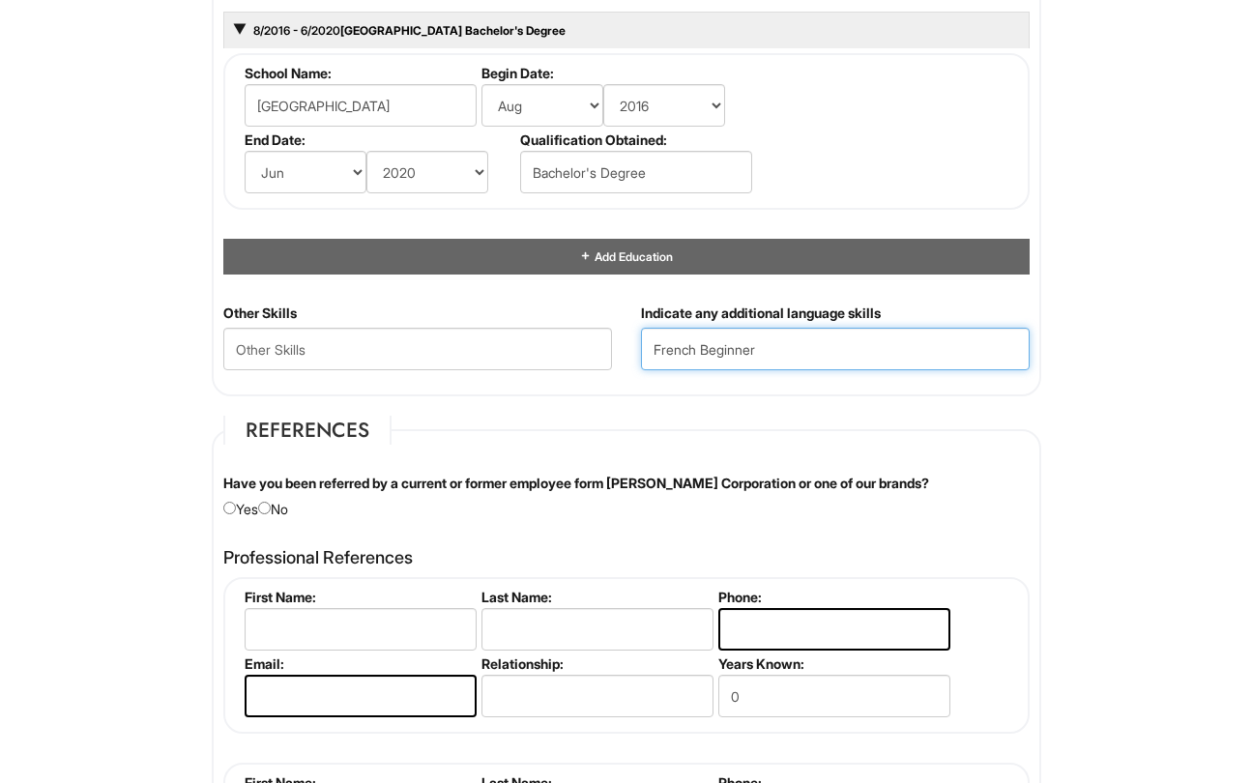
scroll to position [118, 0]
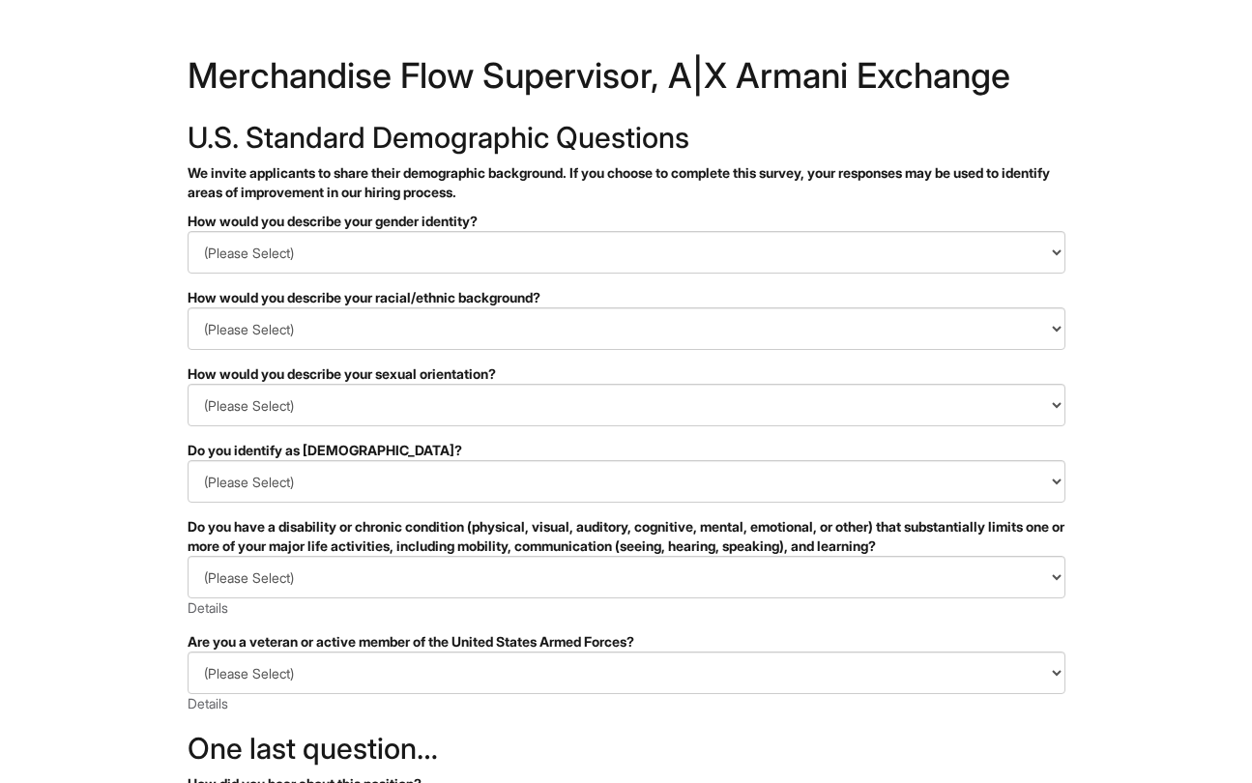
select select "Woman"
click at [1165, 329] on html "&nbsp; ✔ 2 3 Merchandise Flow Supervisor, A|X Armani Exchange U.S. Standard Dem…" at bounding box center [626, 544] width 1252 height 1088
click at [1100, 349] on html "&nbsp; ✔ 2 3 Merchandise Flow Supervisor, A|X Armani Exchange U.S. Standard Dem…" at bounding box center [626, 544] width 1252 height 1088
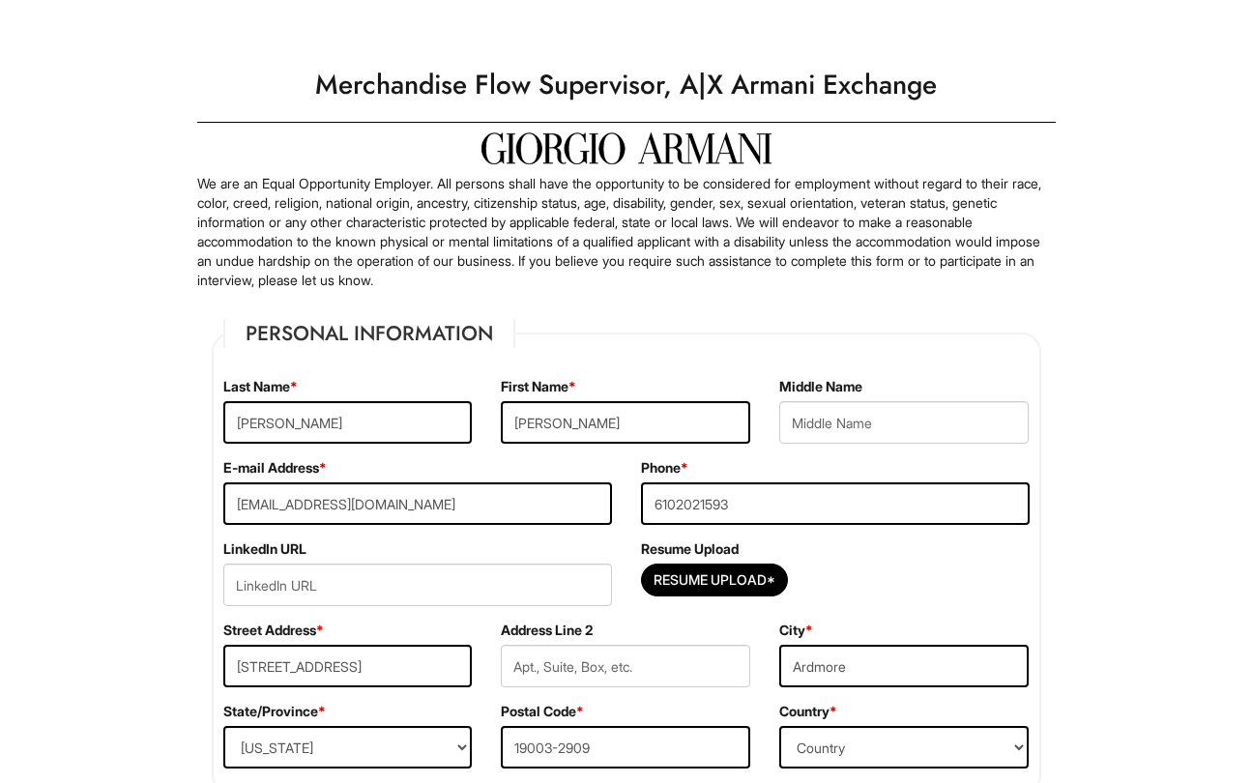
select select "PA"
select select "[GEOGRAPHIC_DATA]"
select select "Yes"
select Required "No"
select select "Yes"
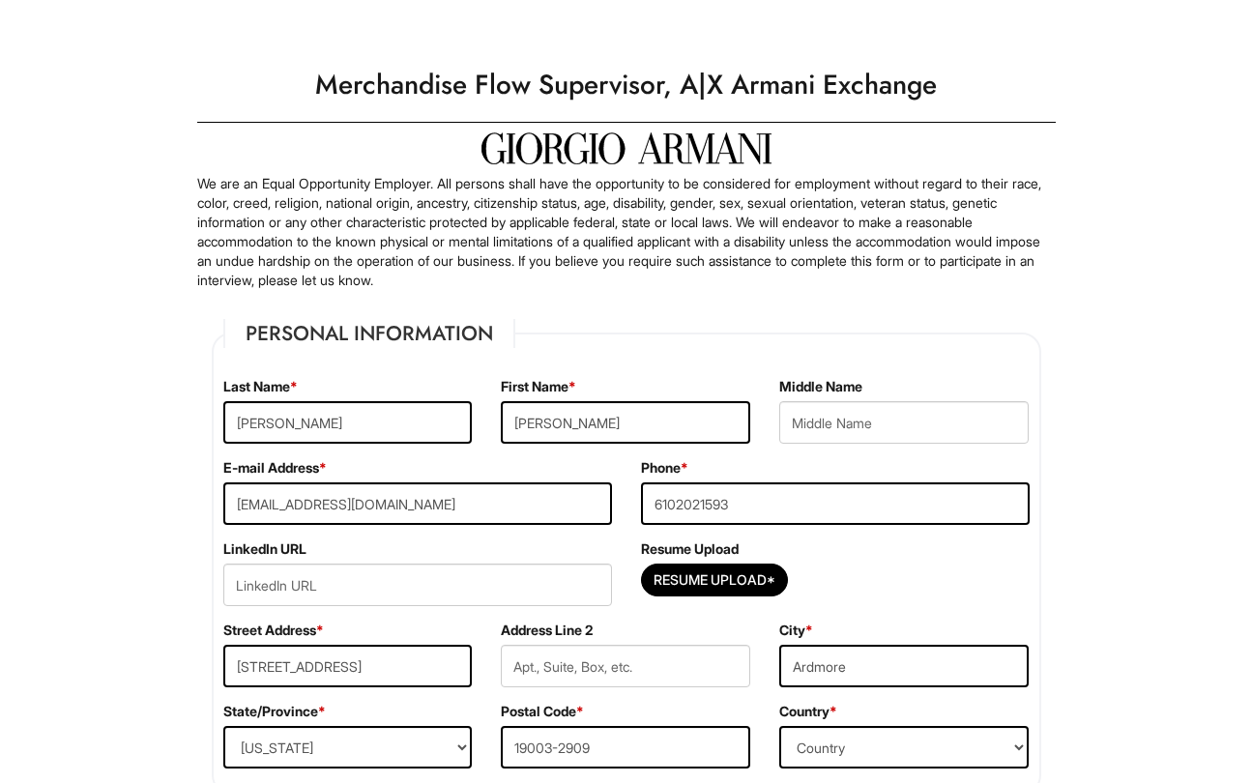
select select "Y"
select select "8"
select select "2016"
select select "6"
select select "2020"
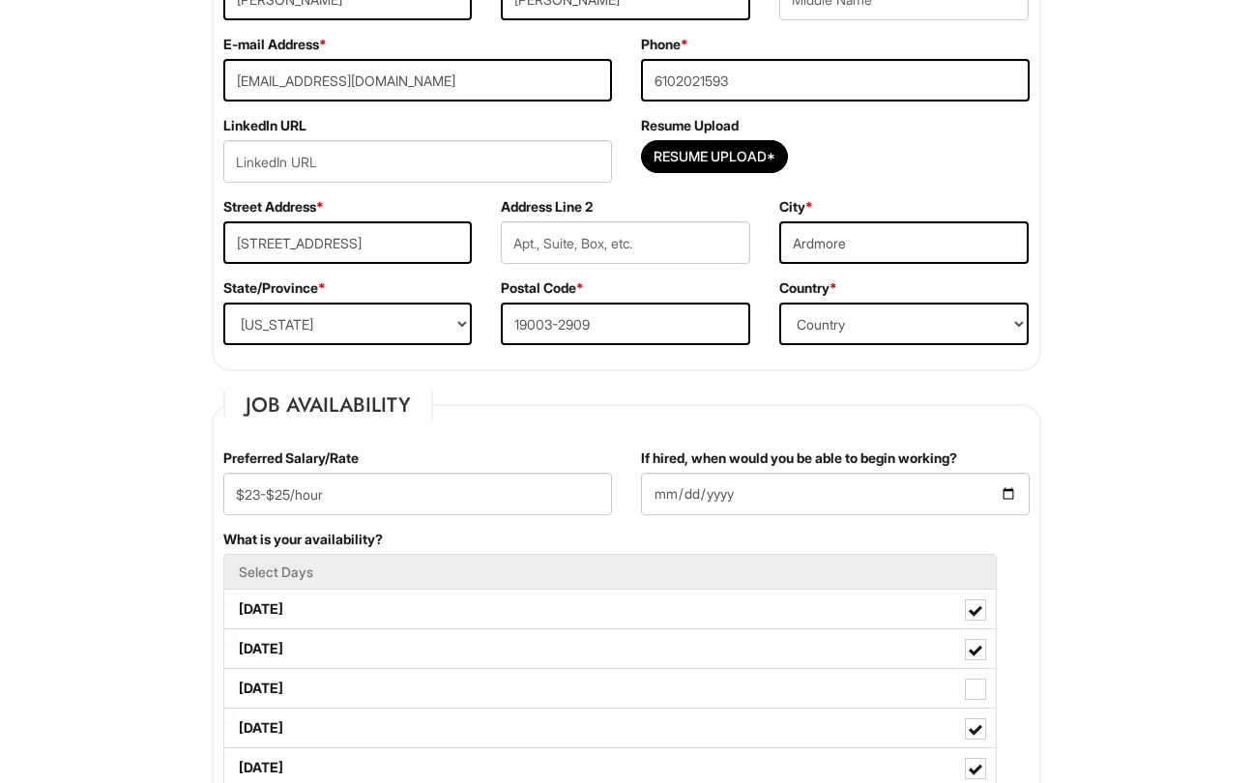
scroll to position [216, 0]
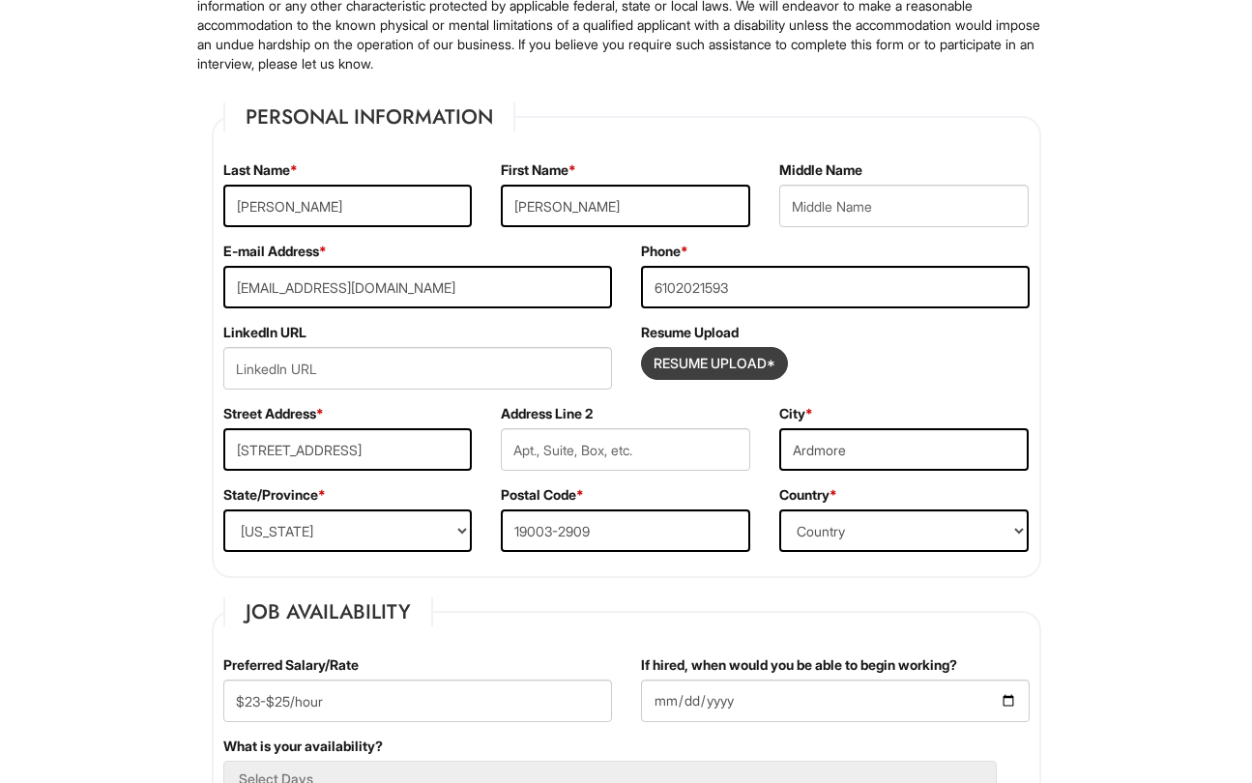
click at [735, 362] on input "Resume Upload*" at bounding box center [714, 363] width 145 height 31
type input "C:\fakepath\Resume.pdf"
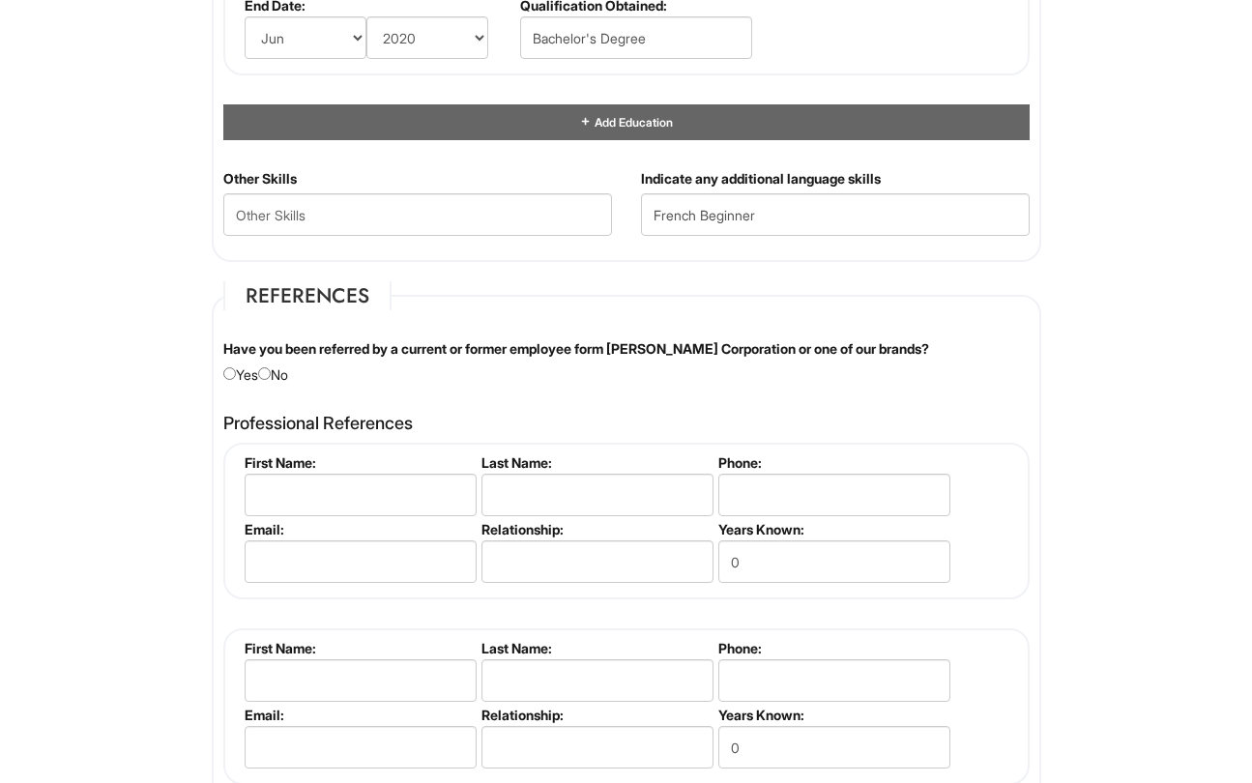
scroll to position [2016, 0]
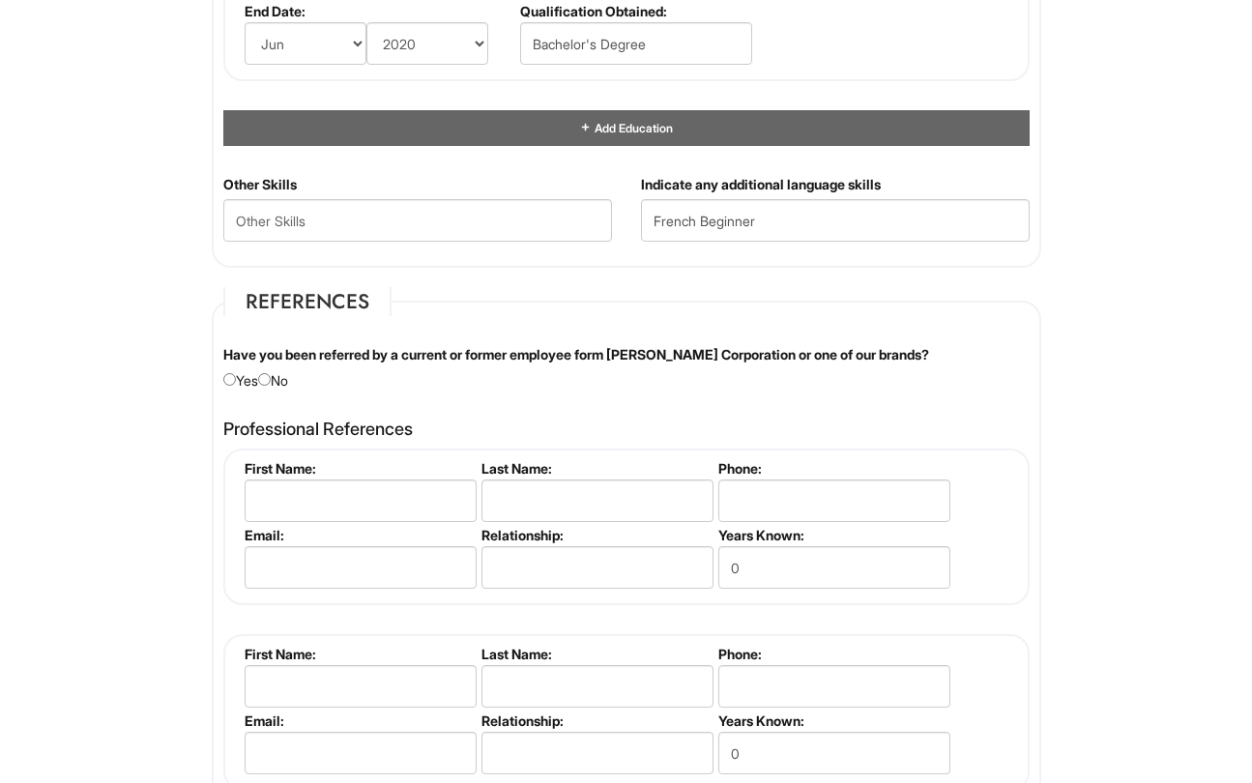
click at [517, 244] on div "Other Skills" at bounding box center [418, 215] width 418 height 81
click at [501, 220] on Skills "text" at bounding box center [417, 220] width 389 height 43
click at [352, 224] on Skills "text" at bounding box center [417, 220] width 389 height 43
paste Skills "Inventory management, visual merchandising, stockroom organization, Microsoft O…"
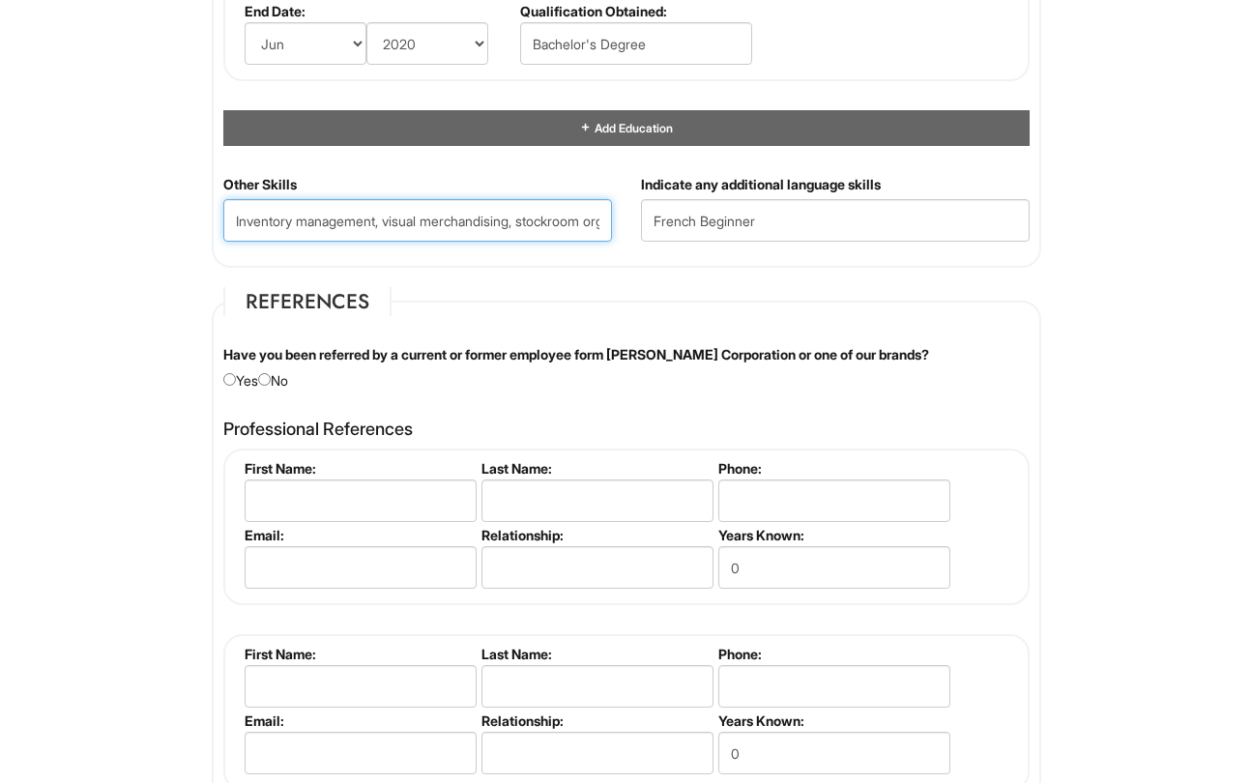
scroll to position [0, 871]
type Skills "Inventory management, visual merchandising, stockroom organization, Microsoft O…"
click at [998, 266] on fieldset "Skills and Education Education 8/2016 - 6/2020 Cabrini University Bachelor's De…" at bounding box center [626, 26] width 829 height 481
click at [271, 380] on input "radio" at bounding box center [264, 379] width 13 height 13
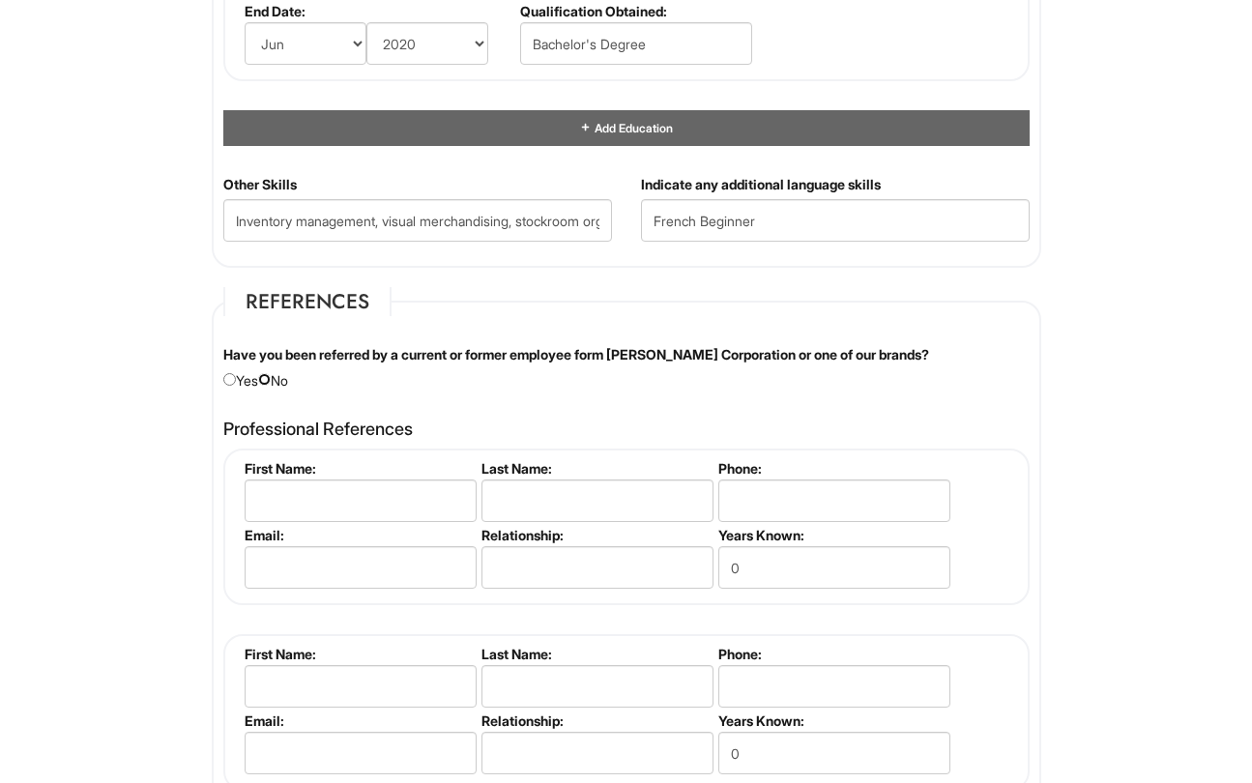
radio input "true"
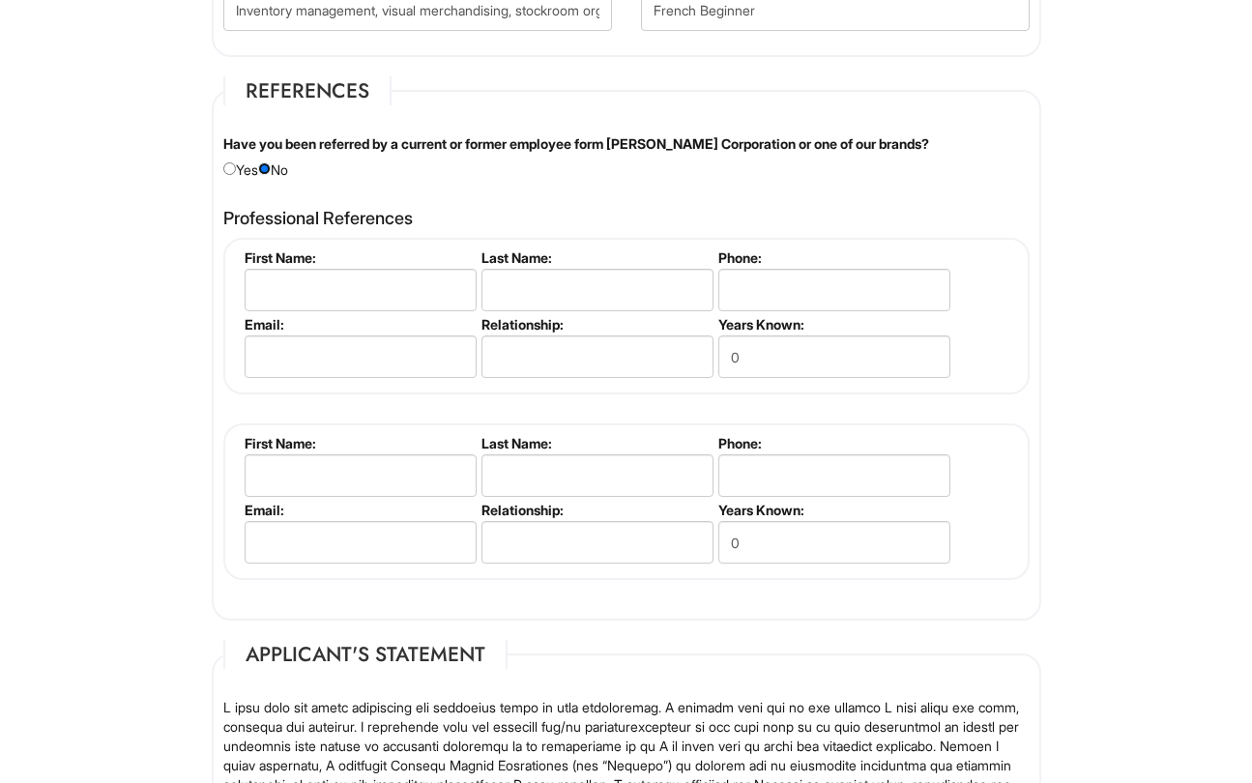
scroll to position [2228, 0]
click at [394, 296] on input "text" at bounding box center [361, 289] width 232 height 43
type input "Robert"
type input "Gervasi"
click at [1007, 360] on fieldset "First Name: Robert Last Name: Gervasi Phone: 6109991415 Email: Relationship: Ye…" at bounding box center [626, 315] width 806 height 157
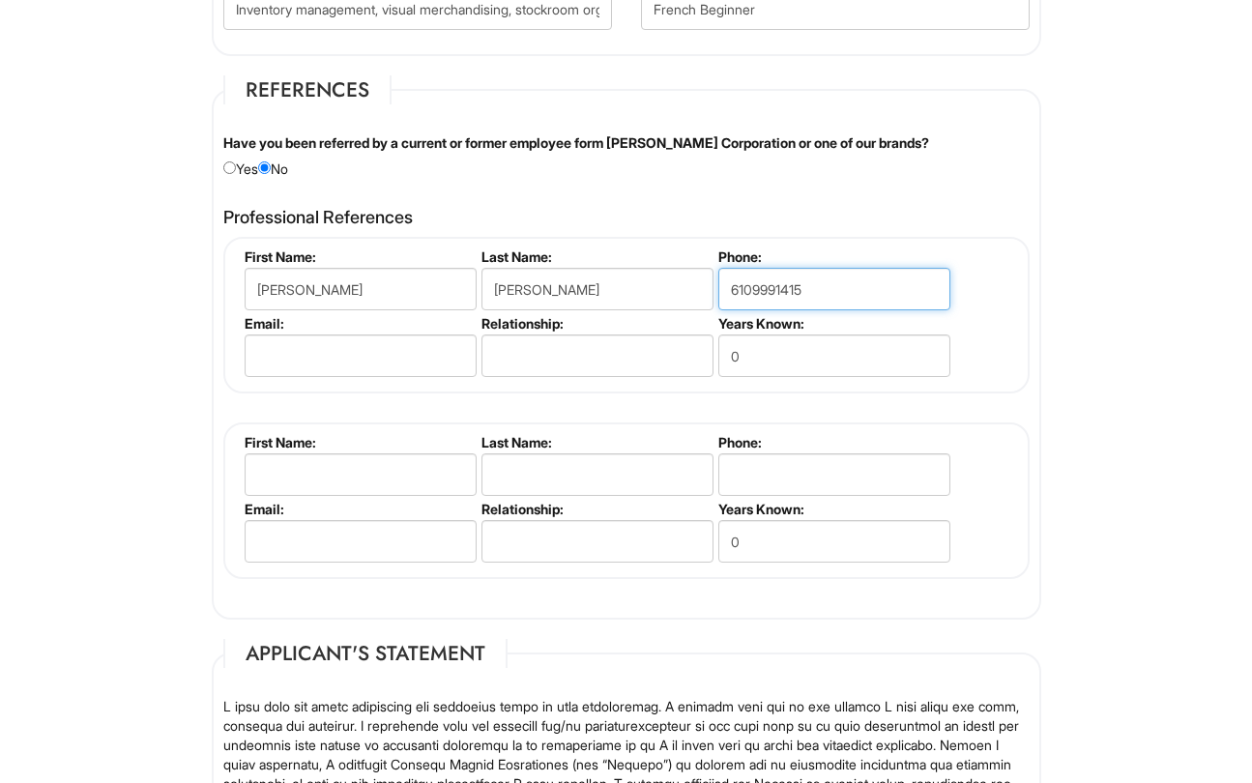
click at [753, 293] on input "6109991415" at bounding box center [834, 289] width 232 height 43
click at [782, 293] on input "610-9991415" at bounding box center [834, 289] width 232 height 43
type input "610-999-1415"
click at [1001, 357] on fieldset "First Name: Robert Last Name: Gervasi Phone: 610-999-1415 Email: Relationship: …" at bounding box center [626, 315] width 806 height 157
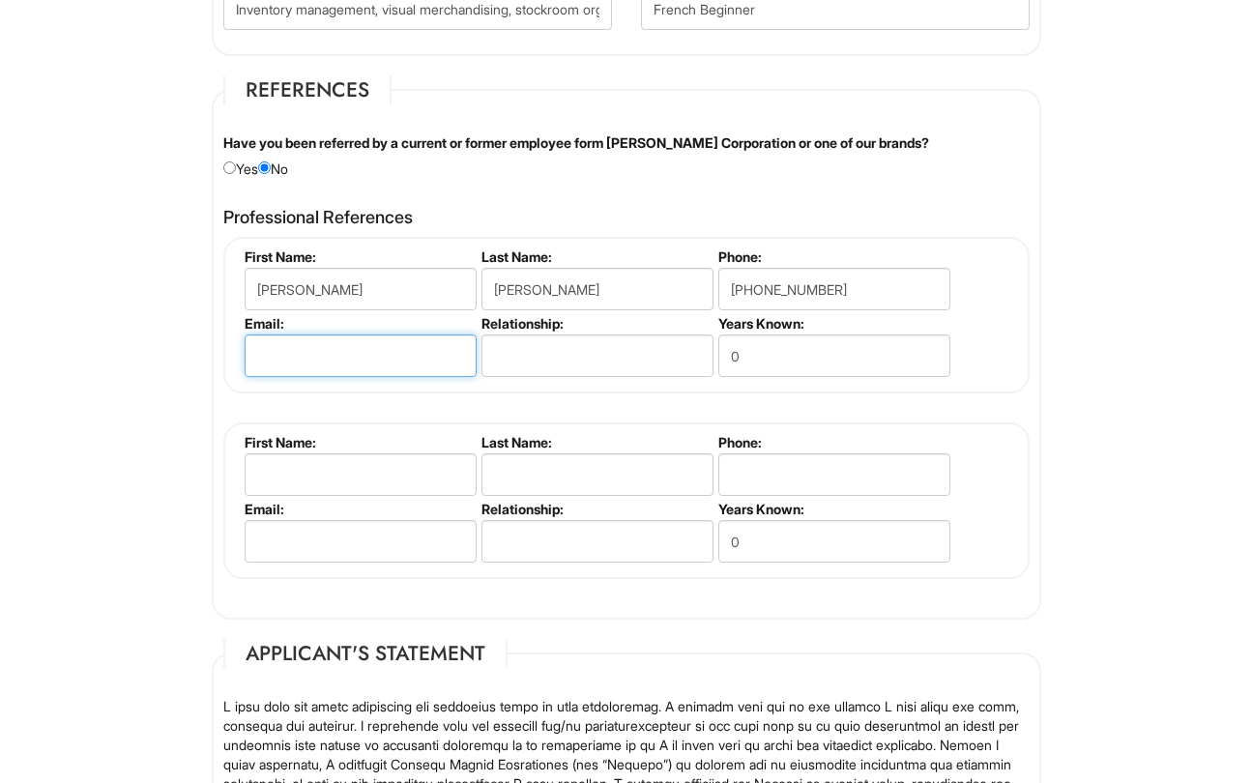
click at [406, 362] on input "email" at bounding box center [361, 355] width 232 height 43
type input "robertgervasi@peacetreecc.com"
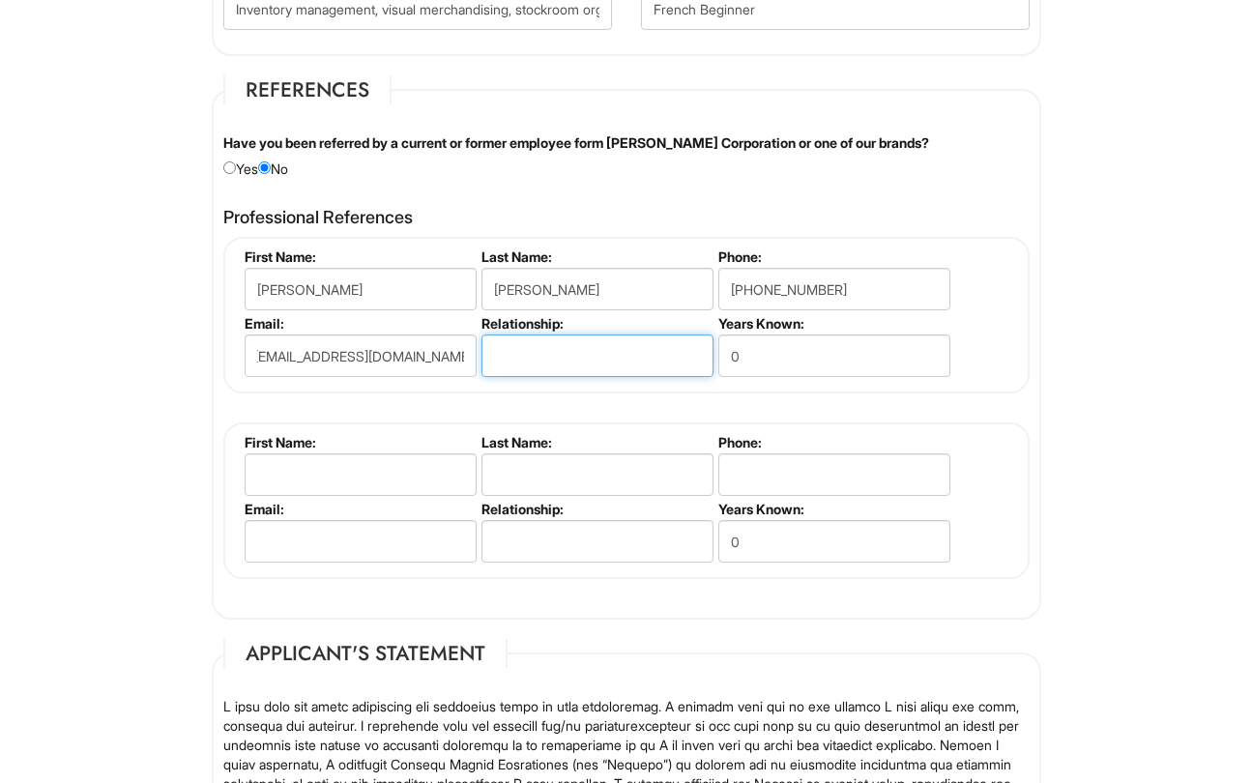
click at [583, 337] on input "text" at bounding box center [597, 355] width 232 height 43
type input "Supervisor"
click at [794, 365] on input "0" at bounding box center [834, 355] width 232 height 43
type input "3"
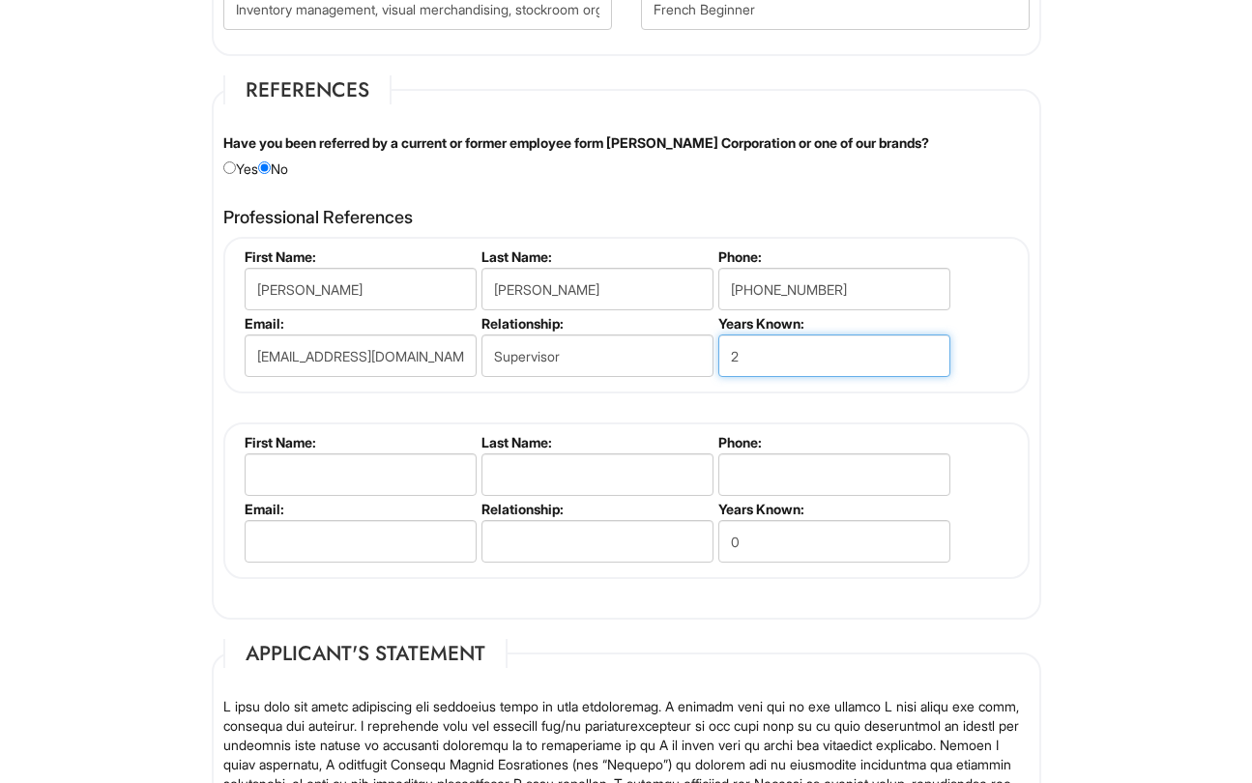
type input "2"
click at [882, 406] on div "Robert Gervasi First Name: Robert Last Name: Gervasi Phone: 610-999-1415 Email:…" at bounding box center [626, 408] width 806 height 342
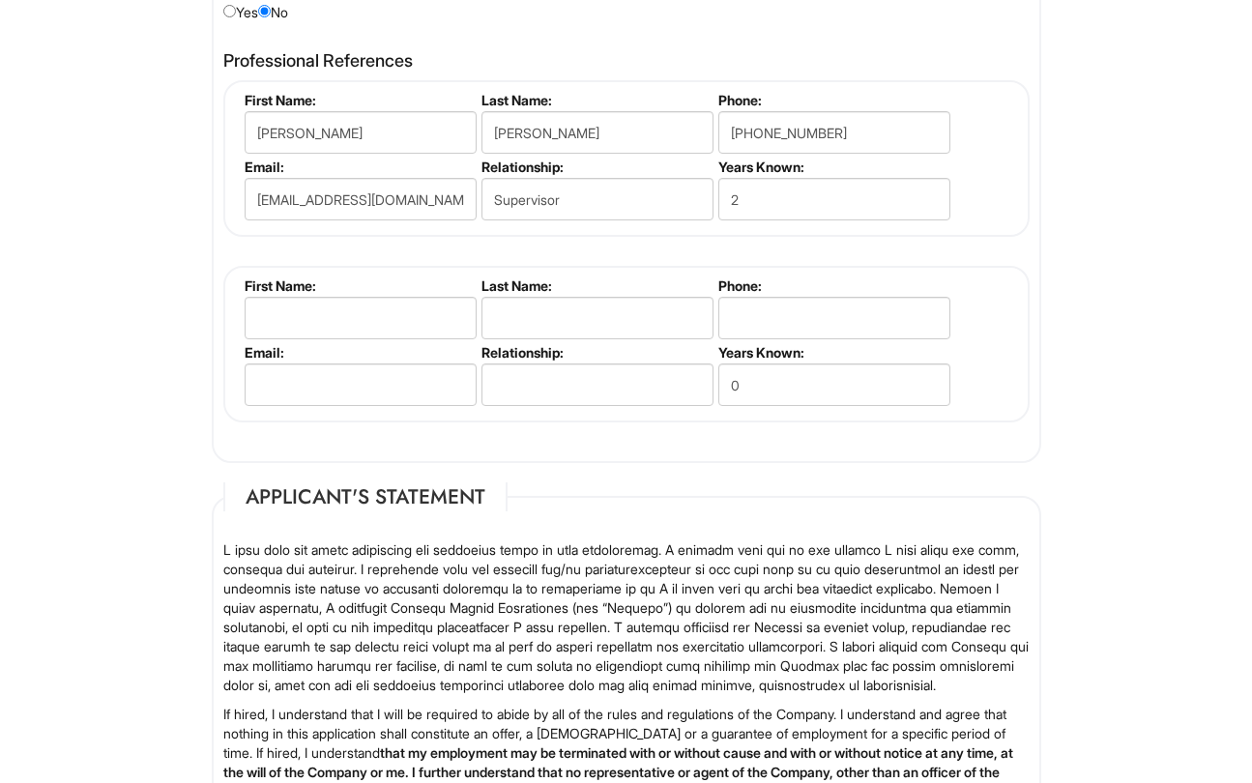
scroll to position [2387, 0]
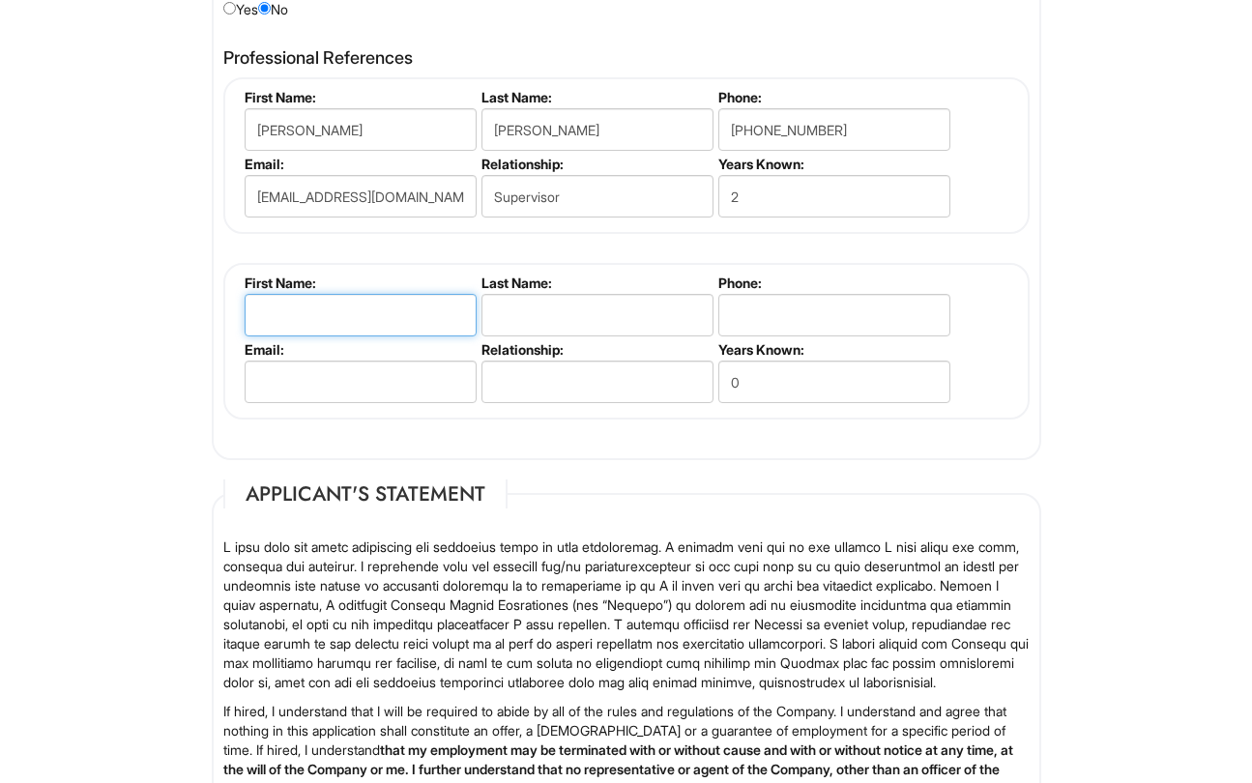
click at [307, 316] on input "text" at bounding box center [361, 315] width 232 height 43
click at [228, 318] on fieldset "First Name: Last Name: Phone: Email: Relationship: Years Known: 0" at bounding box center [626, 341] width 806 height 157
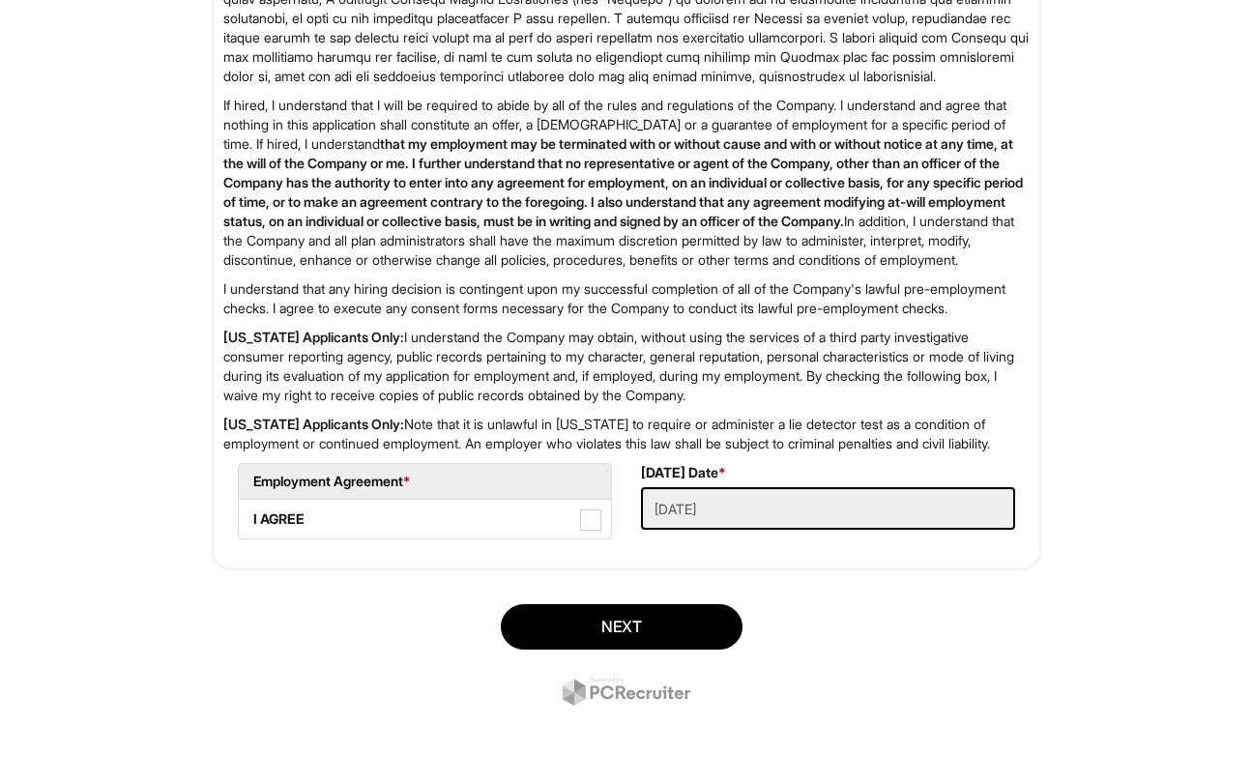
scroll to position [3017, 0]
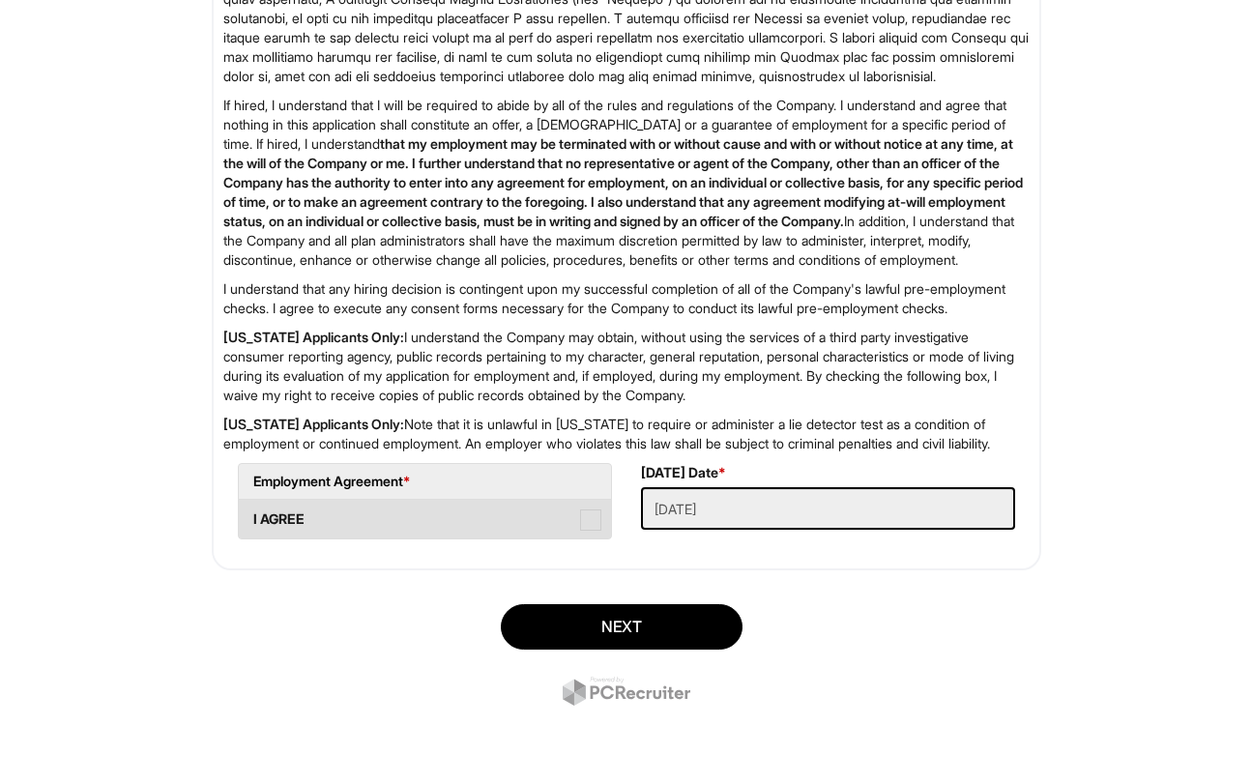
click at [581, 531] on span at bounding box center [590, 519] width 21 height 21
click at [251, 516] on AGREE "I AGREE" at bounding box center [245, 510] width 13 height 13
checkbox AGREE "true"
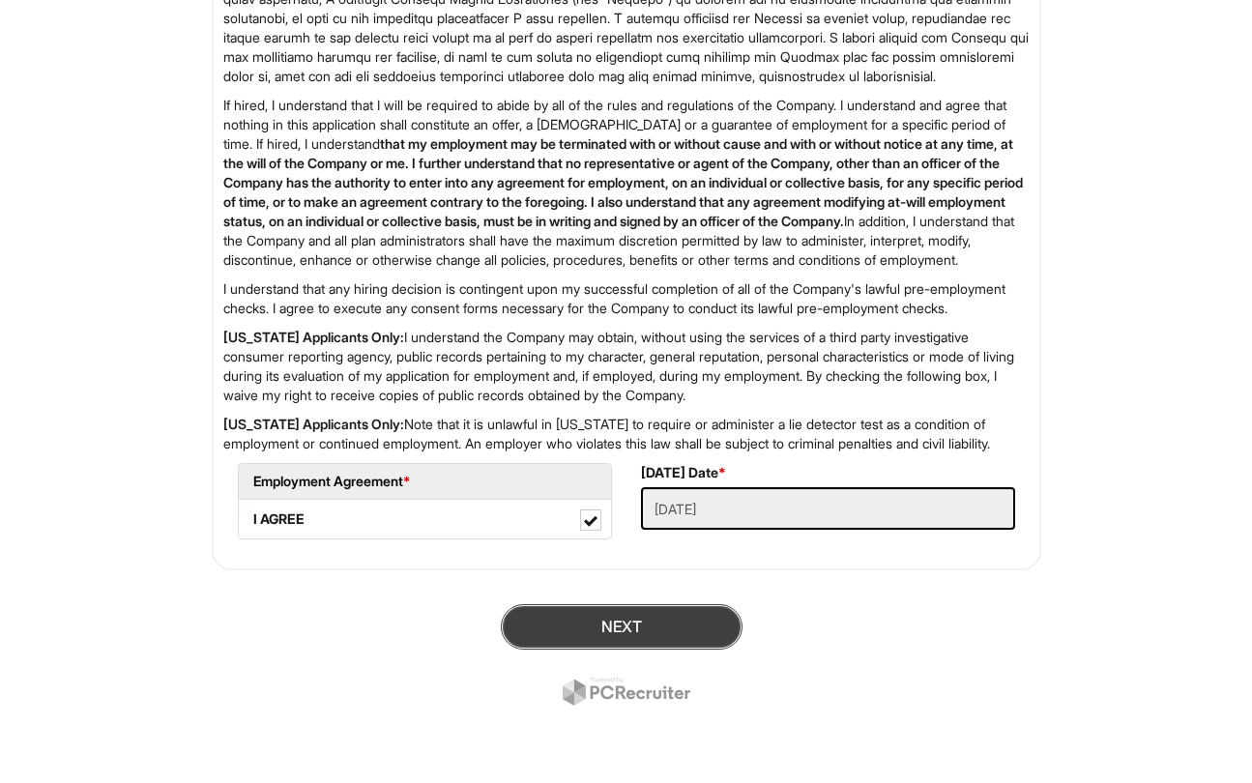
click at [554, 649] on button "Next" at bounding box center [622, 626] width 242 height 45
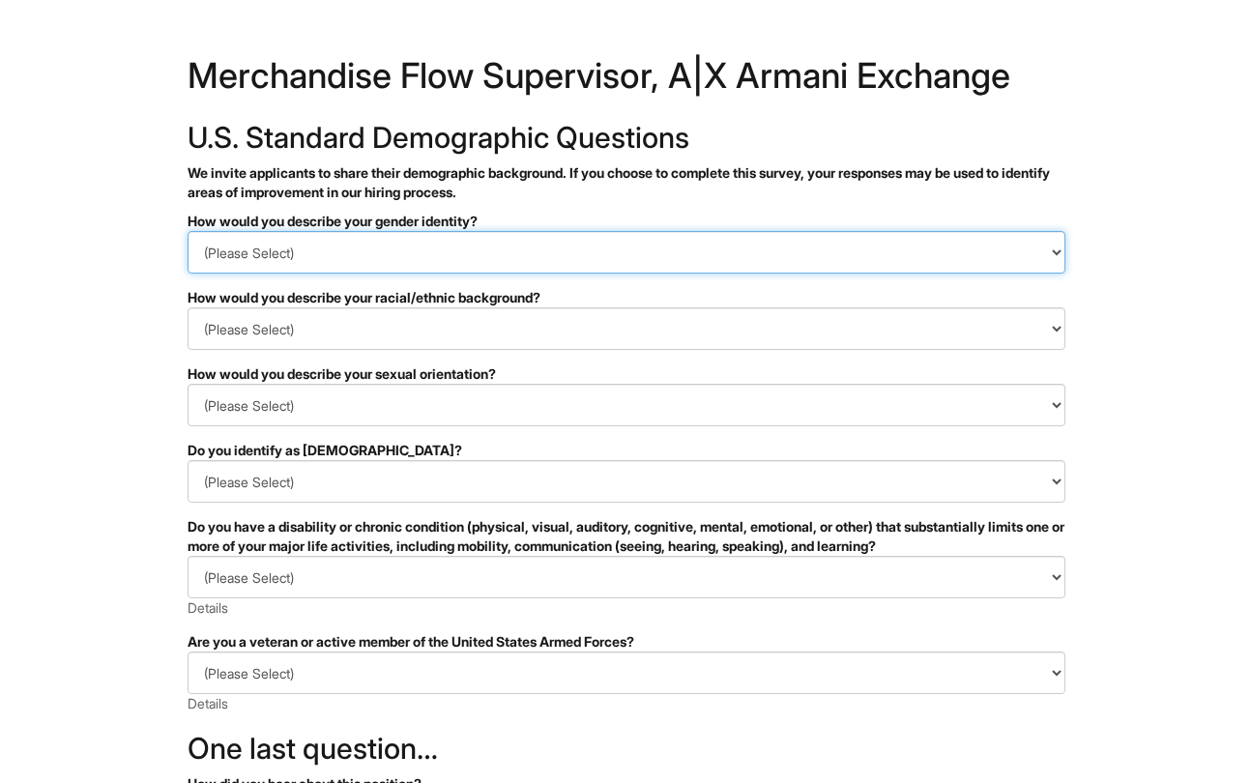
click at [427, 253] on select "(Please Select) Man Woman Non-binary I prefer to self-describe I don't wish to …" at bounding box center [627, 252] width 878 height 43
select select "Woman"
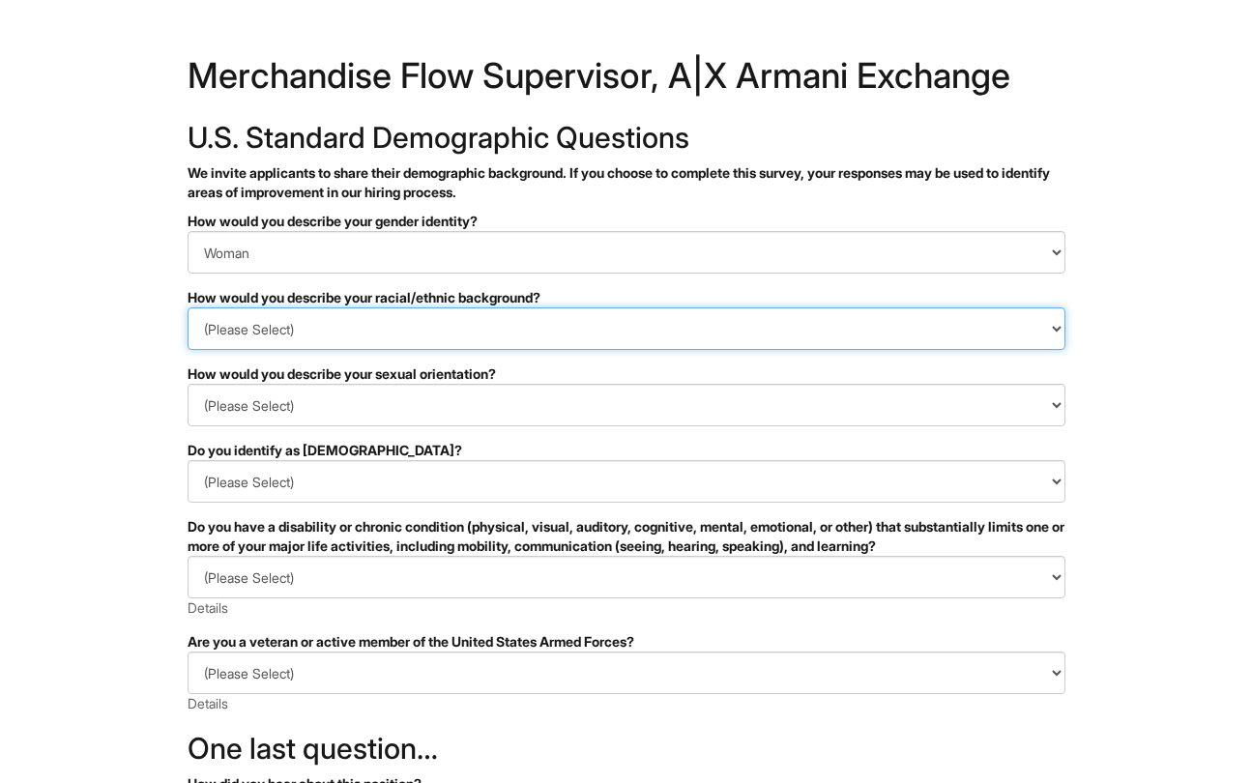
click at [445, 329] on select "(Please Select) Black or of African descent East Asian Hispanic, Latinx or of S…" at bounding box center [627, 328] width 878 height 43
select select "White or European"
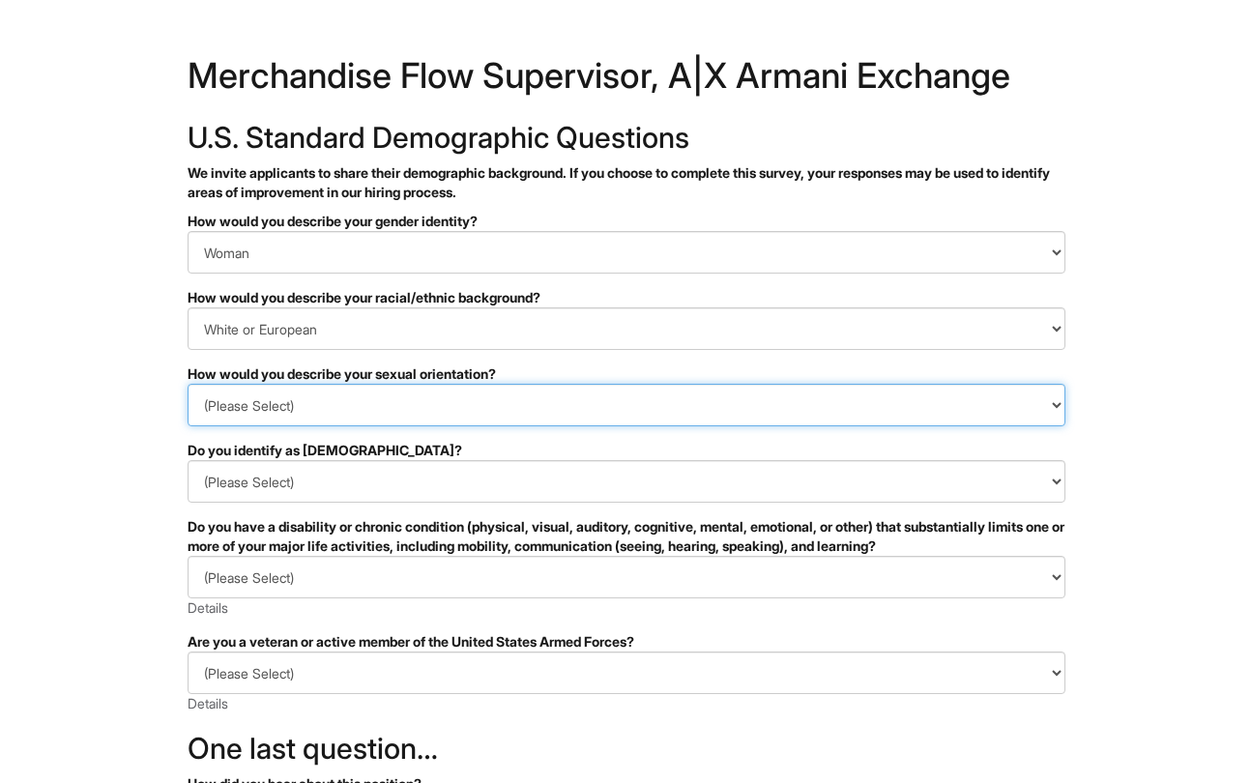
click at [354, 414] on select "(Please Select) Asexual Bisexual and/or pansexual Gay Heterosexual Lesbian Quee…" at bounding box center [627, 405] width 878 height 43
select select "Heterosexual"
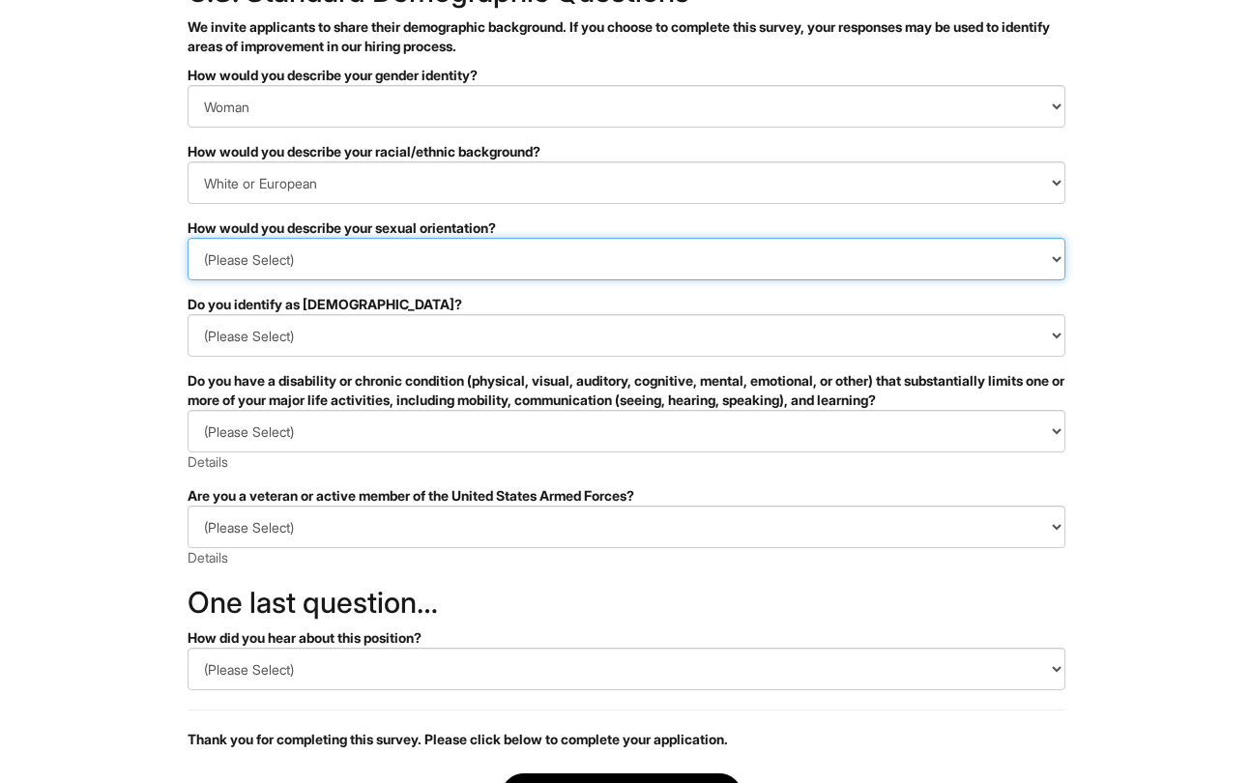
scroll to position [188, 0]
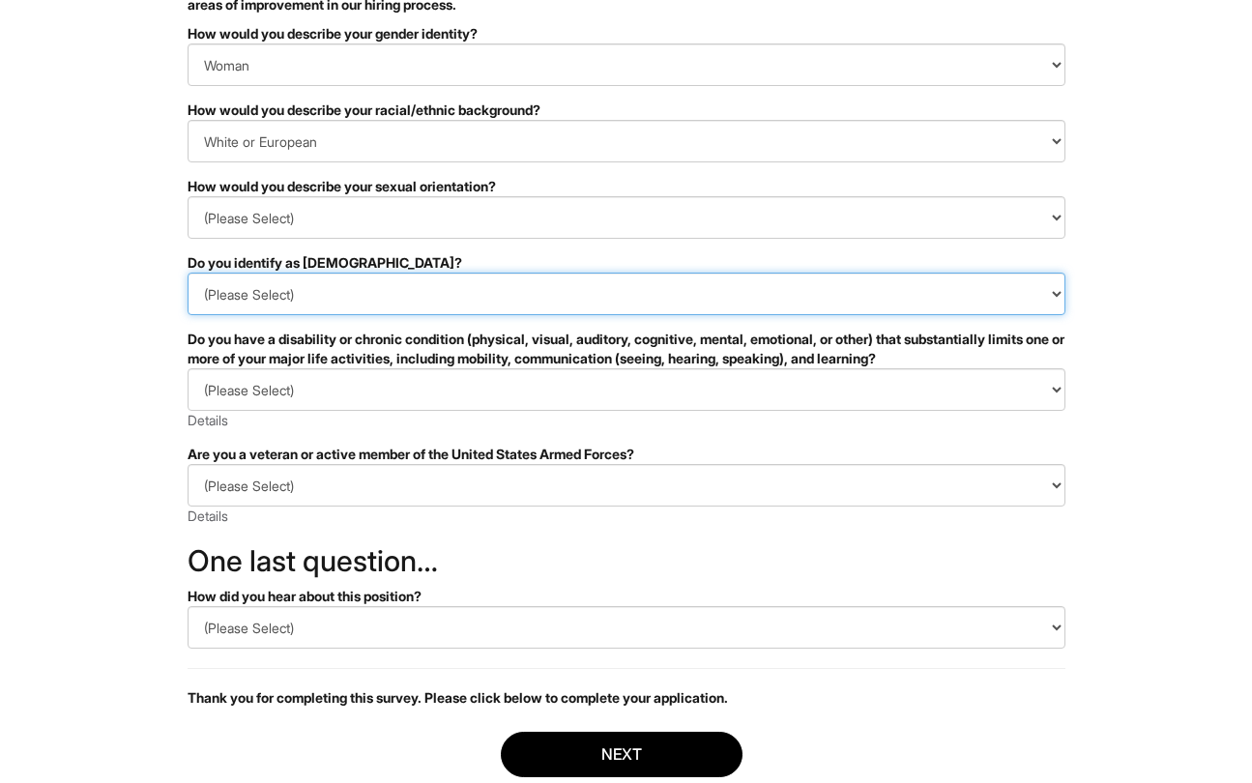
click at [460, 295] on select "(Please Select) Yes No I prefer to self-describe I don't wish to answer" at bounding box center [627, 294] width 878 height 43
select select "No"
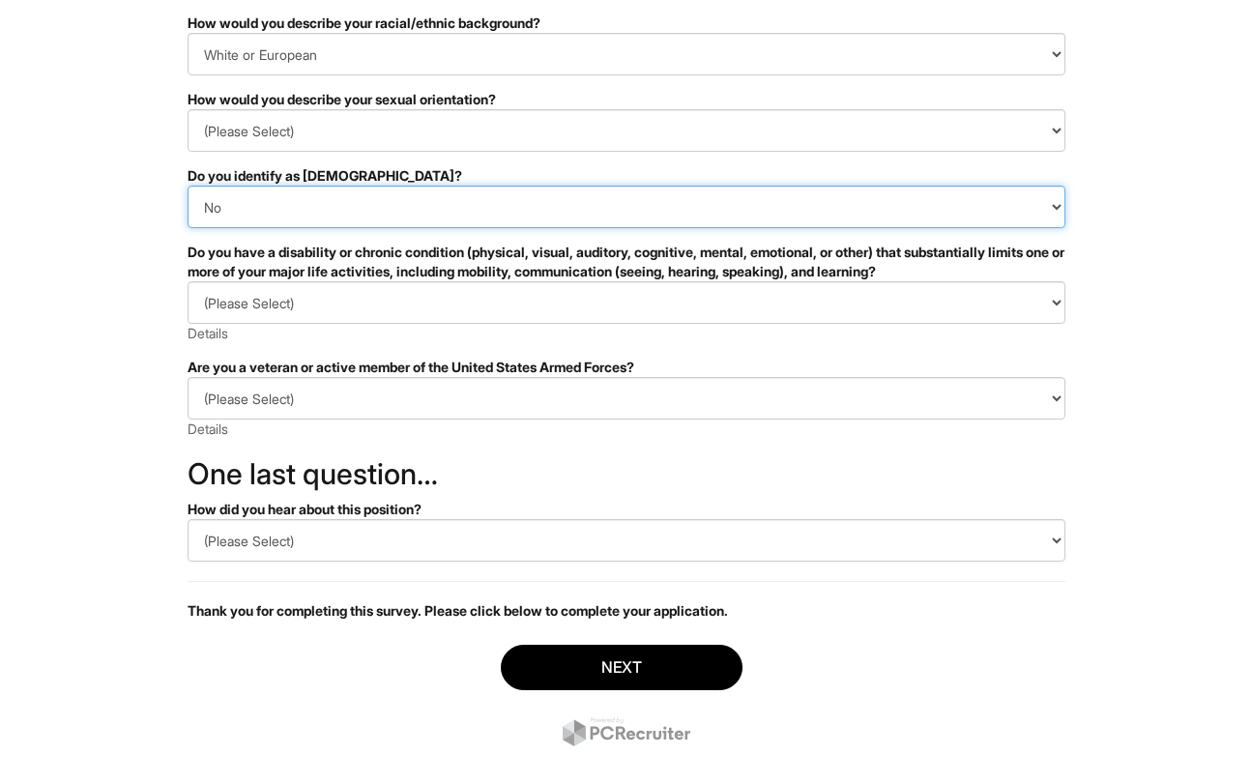
scroll to position [305, 0]
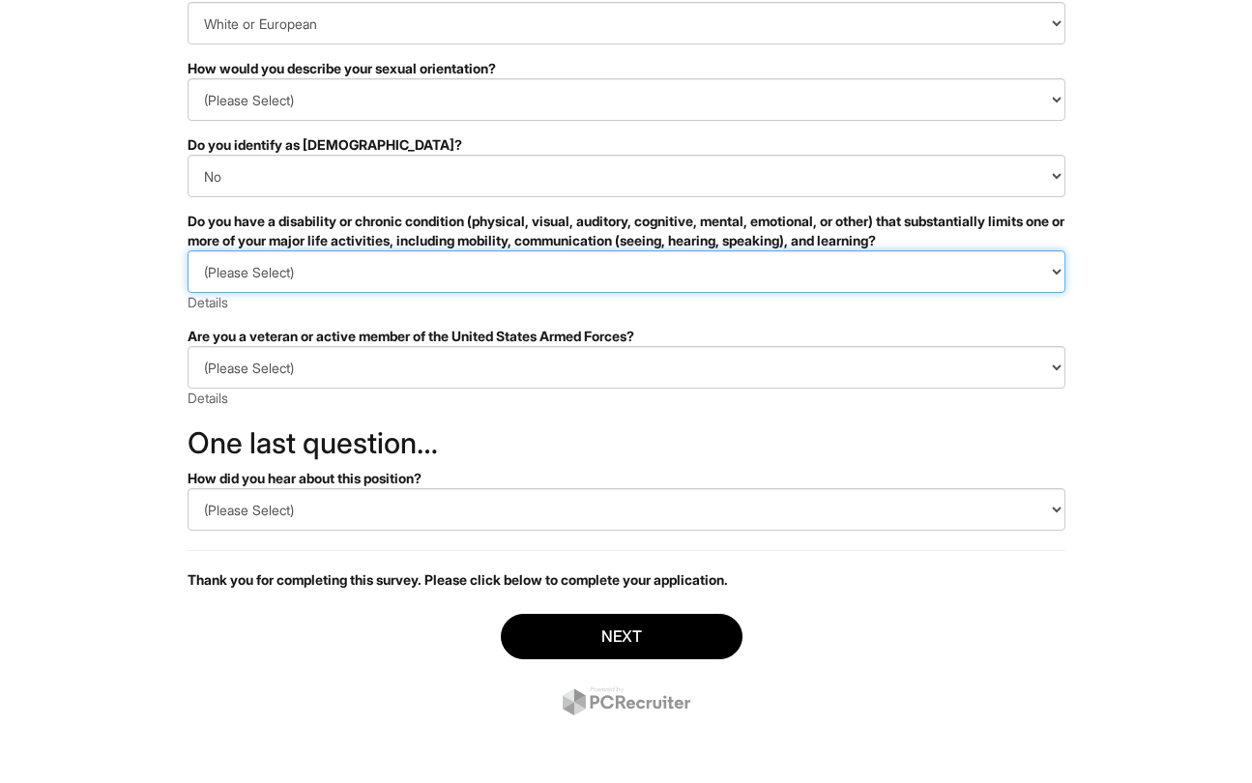
click at [420, 276] on select "(Please Select) YES, I HAVE A DISABILITY (or previously had a disability) NO, I…" at bounding box center [627, 271] width 878 height 43
select select "NO, I DON'T HAVE A DISABILITY"
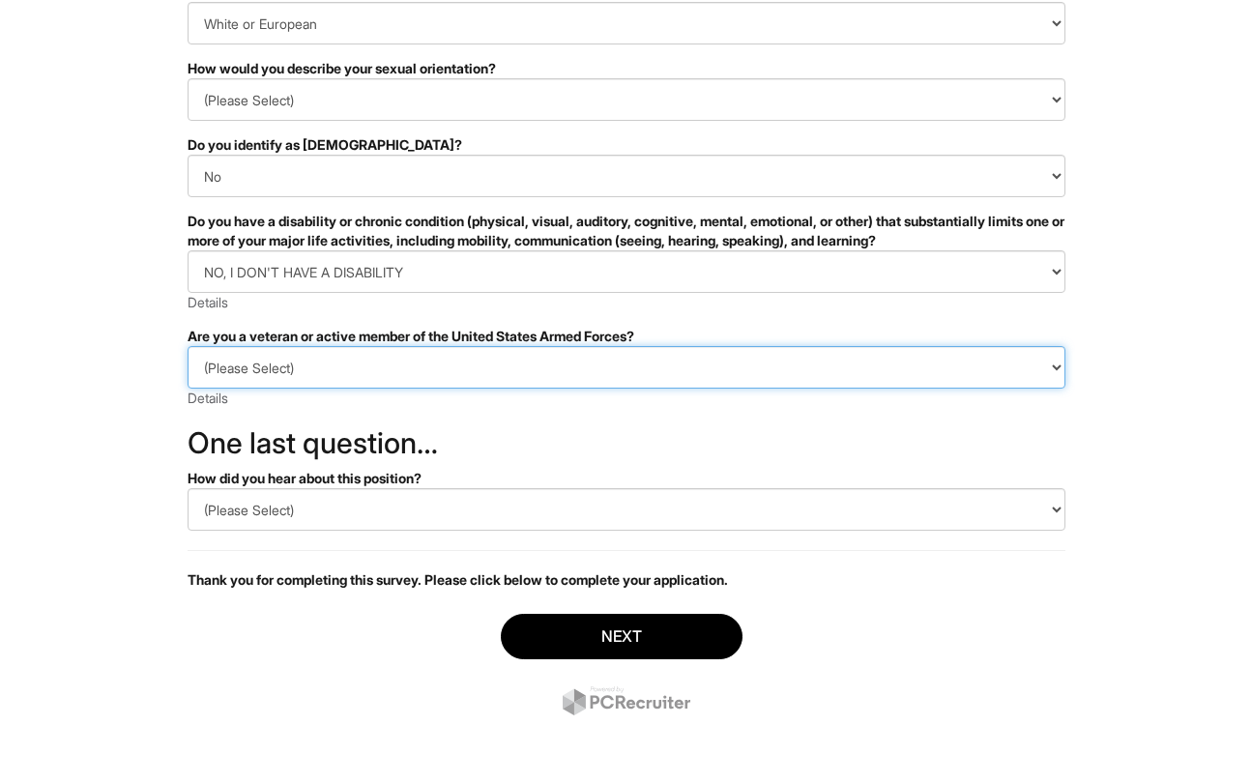
click at [465, 368] on select "(Please Select) I IDENTIFY AS ONE OR MORE OF THE CLASSIFICATIONS OF PROTECTED V…" at bounding box center [627, 367] width 878 height 43
select select "I AM NOT A PROTECTED VETERAN"
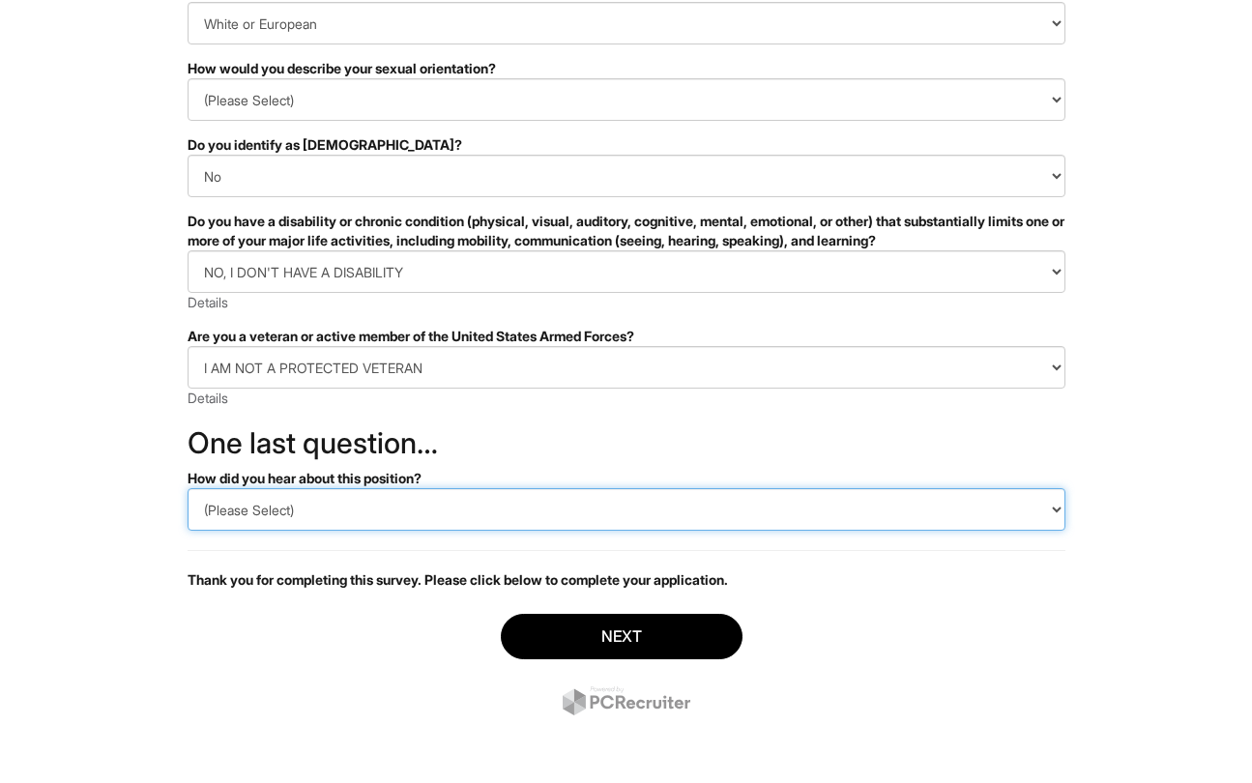
click at [514, 509] on select "(Please Select) CareerBuilder Indeed LinkedIn Monster Referral Other" at bounding box center [627, 509] width 878 height 43
select select "LinkedIn"
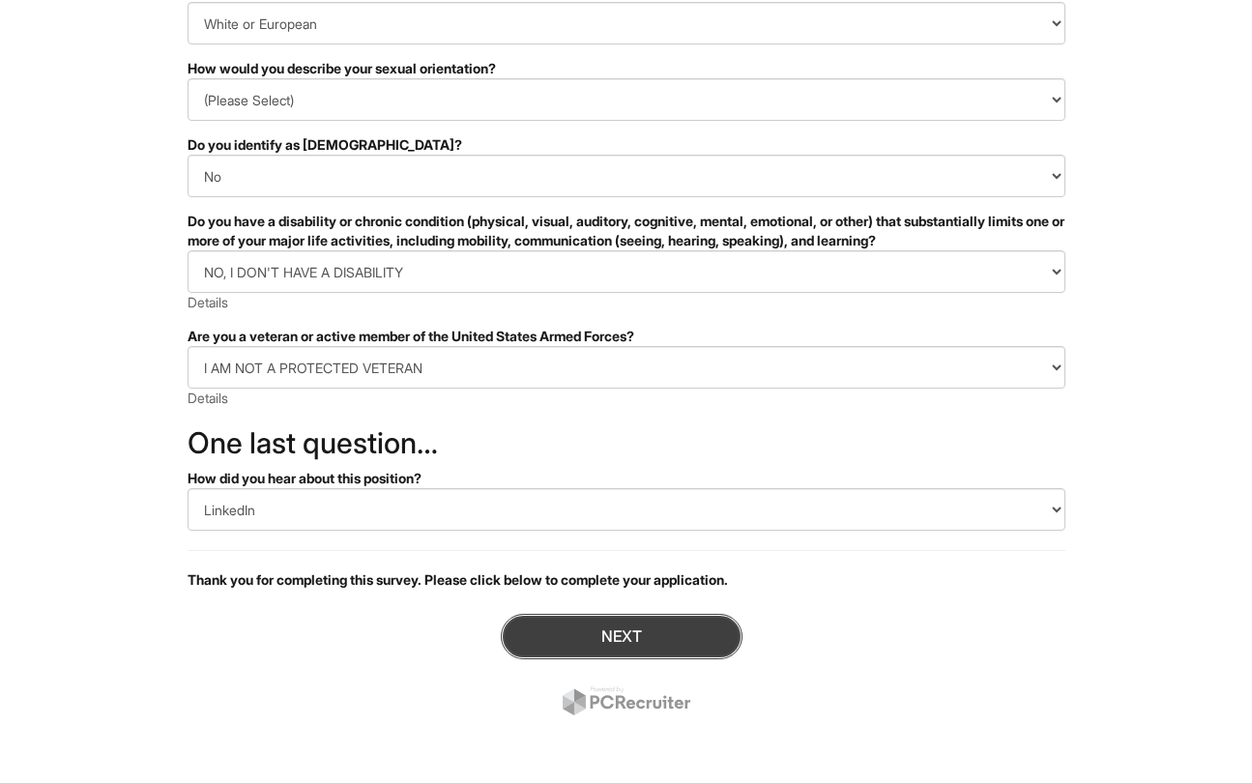
click at [553, 635] on button "Next" at bounding box center [622, 636] width 242 height 45
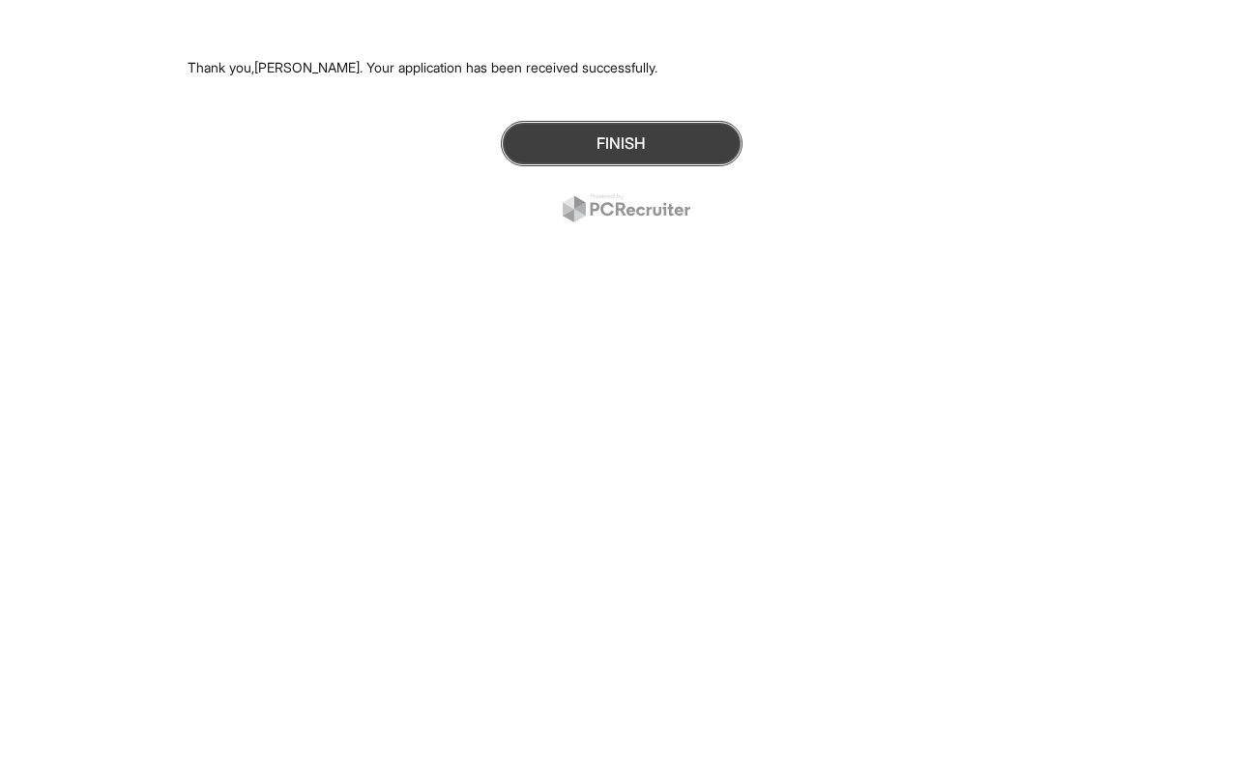
click at [689, 130] on button "Finish" at bounding box center [622, 143] width 242 height 45
